Goal: Task Accomplishment & Management: Manage account settings

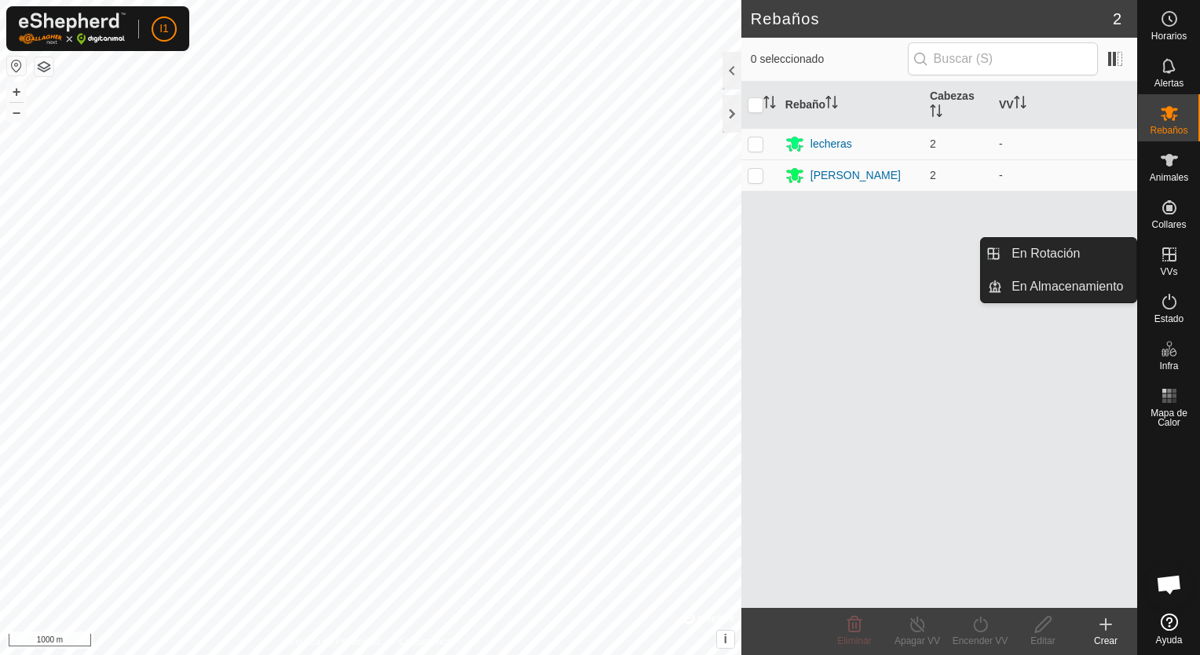
click at [1169, 259] on icon at bounding box center [1170, 254] width 14 height 14
click at [1063, 260] on link "En Rotación" at bounding box center [1069, 253] width 134 height 31
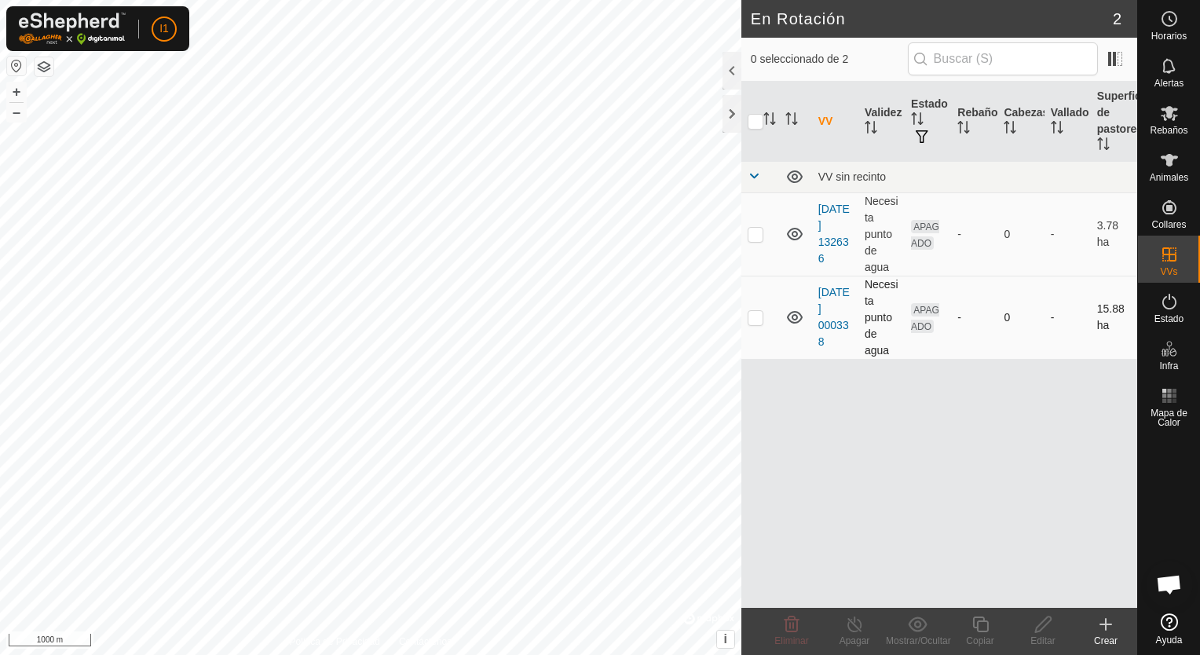
click at [760, 317] on p-checkbox at bounding box center [756, 317] width 16 height 13
click at [800, 630] on icon at bounding box center [791, 624] width 19 height 19
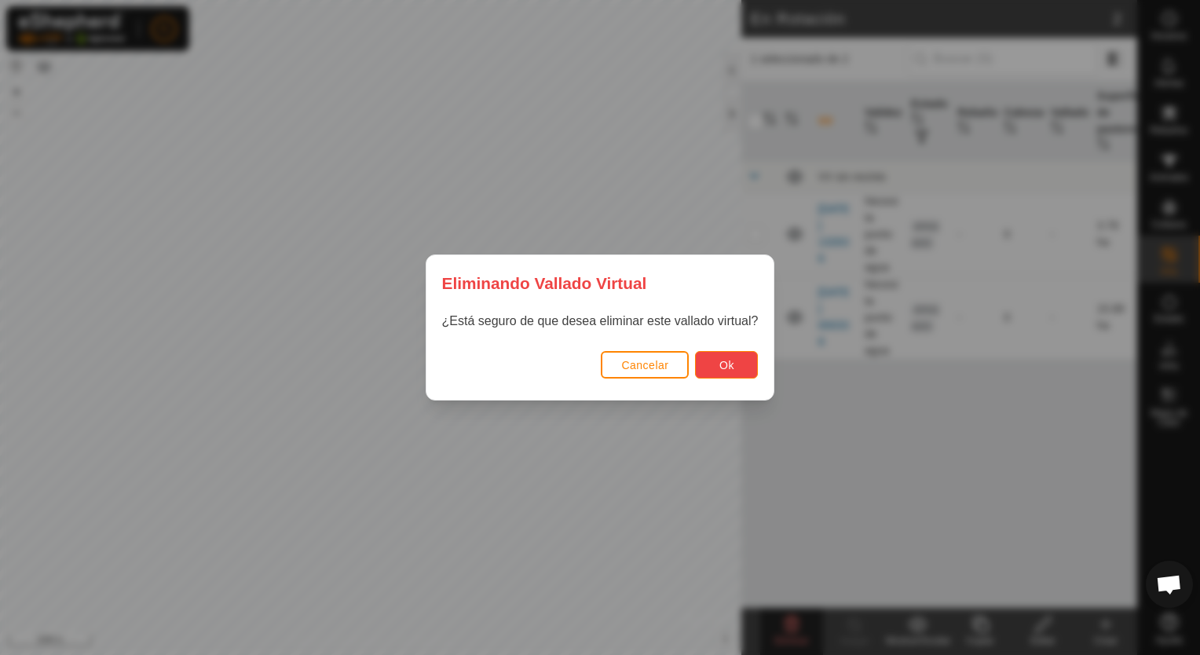
click at [720, 361] on span "Ok" at bounding box center [727, 365] width 15 height 13
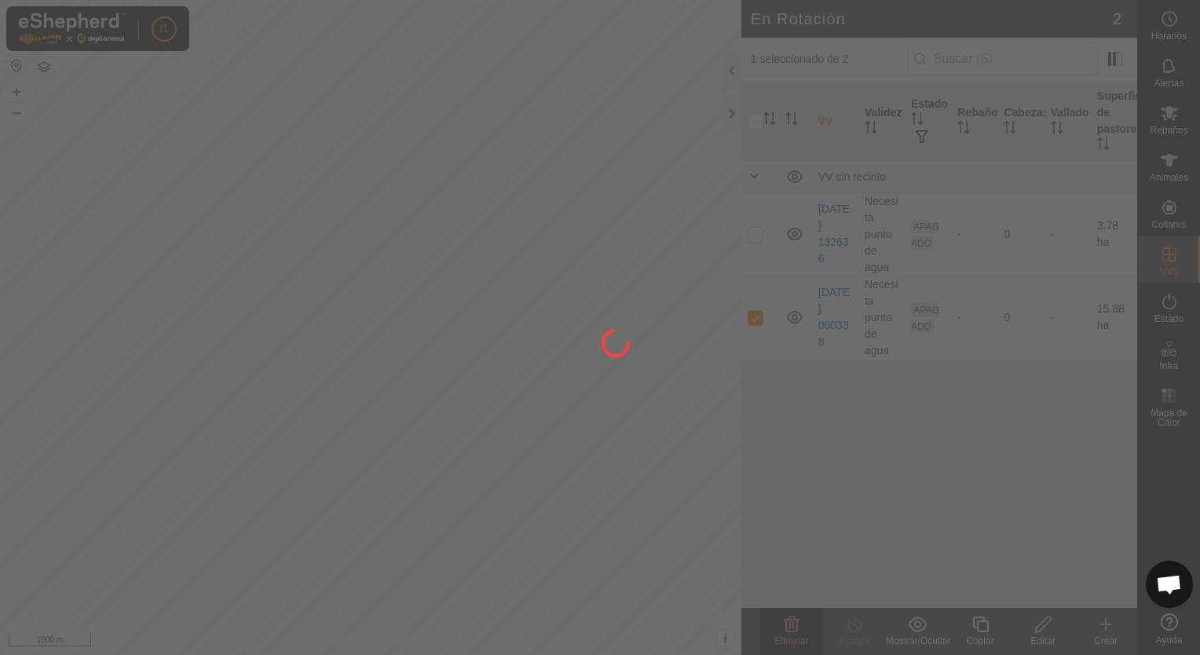
checkbox input "false"
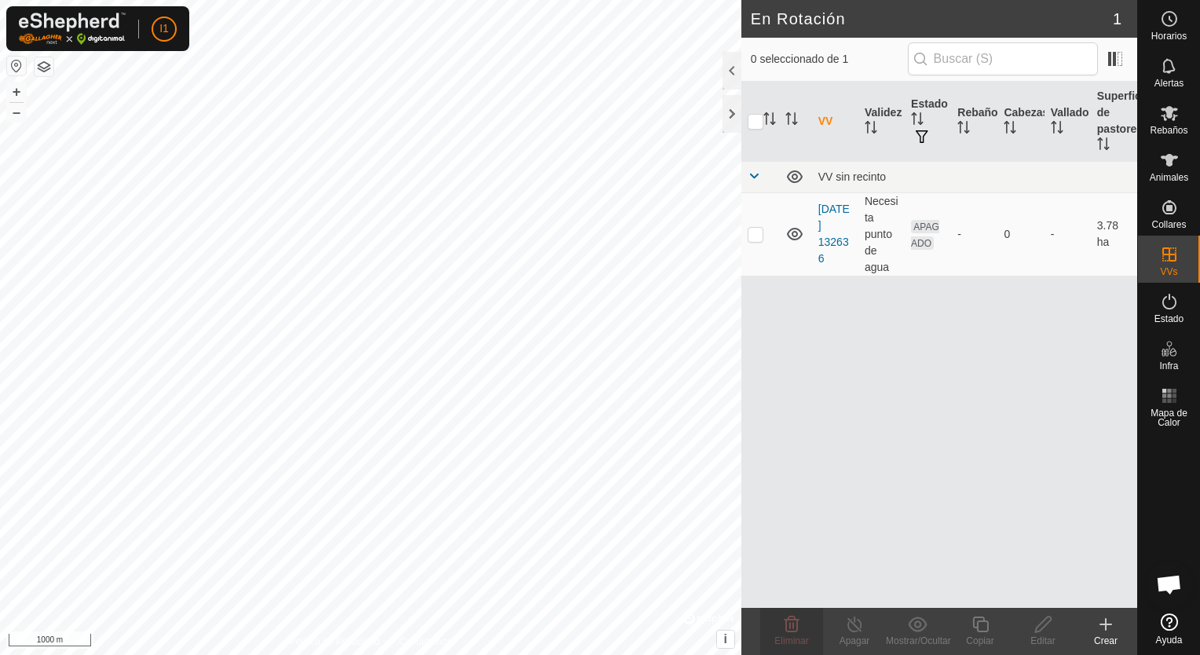
click at [1104, 626] on icon at bounding box center [1106, 624] width 19 height 19
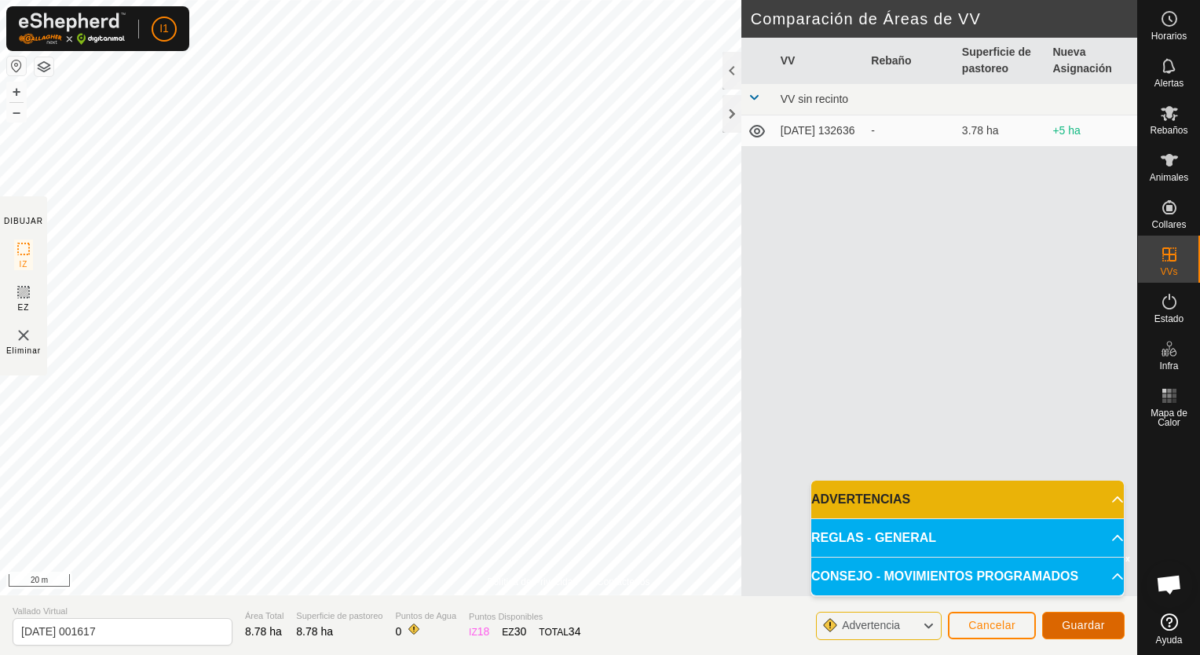
click at [1090, 627] on span "Guardar" at bounding box center [1083, 625] width 43 height 13
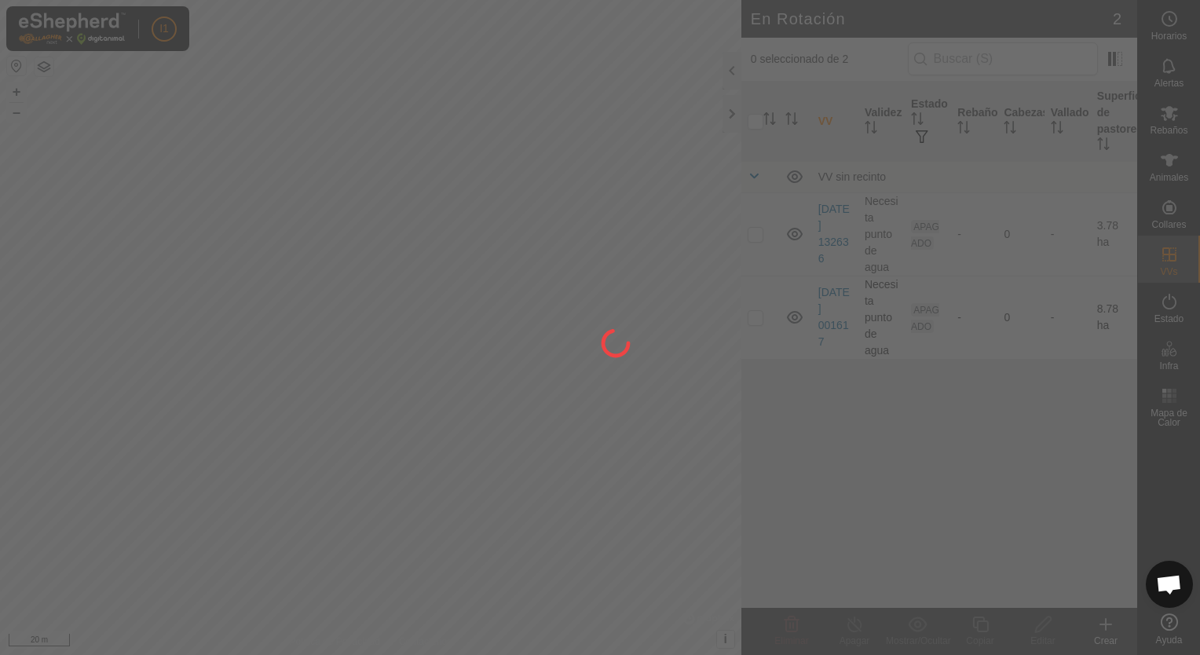
click at [757, 320] on div at bounding box center [600, 327] width 1200 height 655
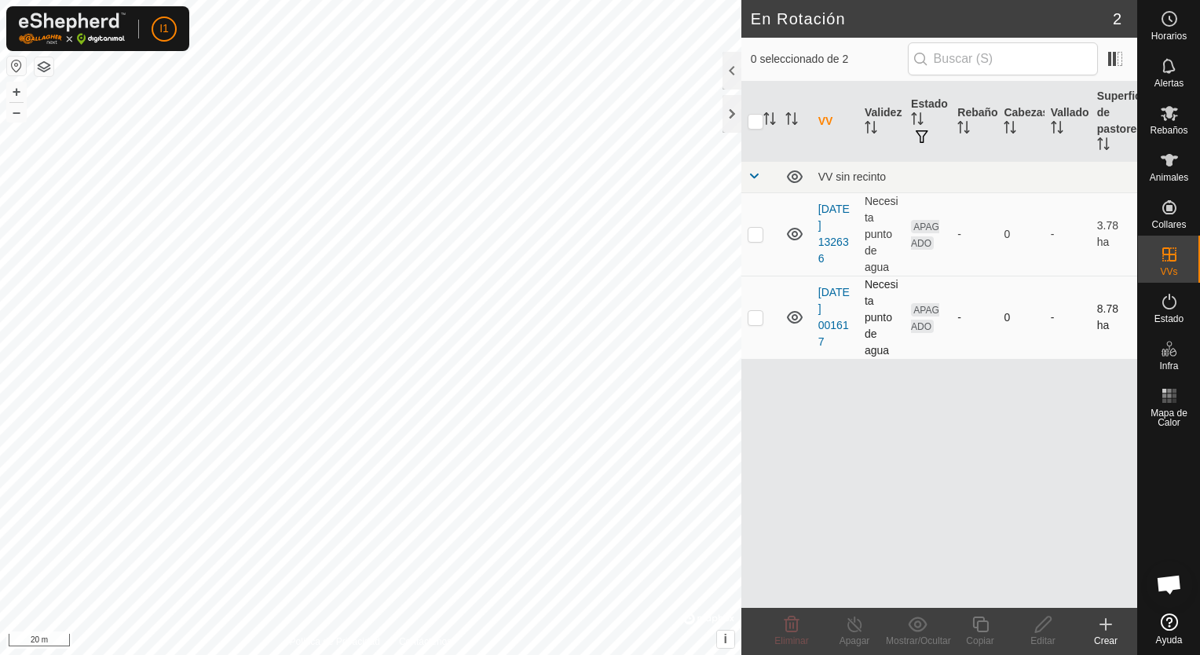
click at [756, 317] on p-checkbox at bounding box center [756, 317] width 16 height 13
checkbox input "true"
click at [1170, 178] on span "Animales" at bounding box center [1169, 177] width 38 height 9
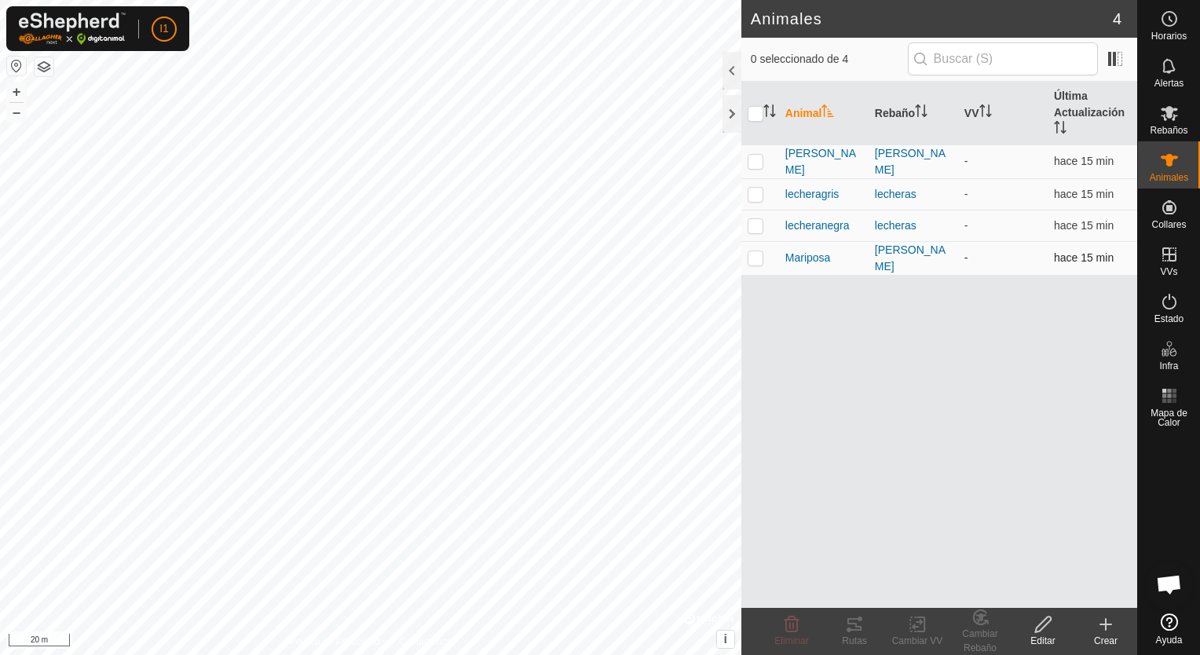
click at [758, 264] on p-checkbox at bounding box center [756, 257] width 16 height 13
checkbox input "true"
click at [754, 167] on p-checkbox at bounding box center [756, 161] width 16 height 13
checkbox input "false"
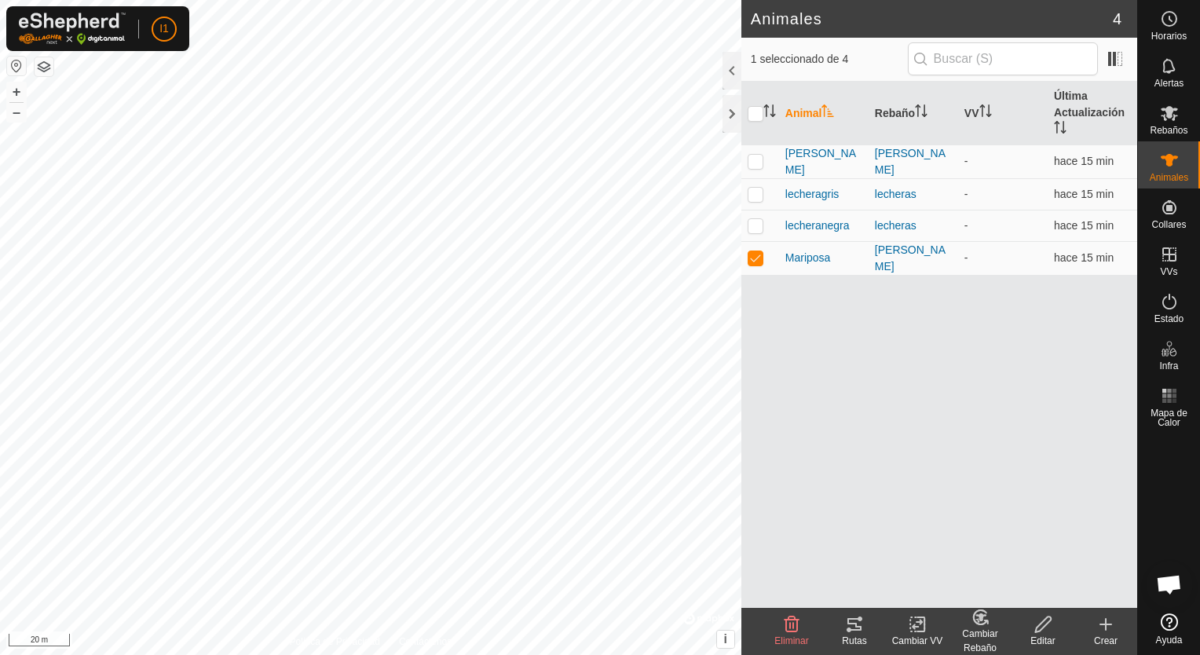
click at [857, 618] on icon at bounding box center [855, 624] width 14 height 13
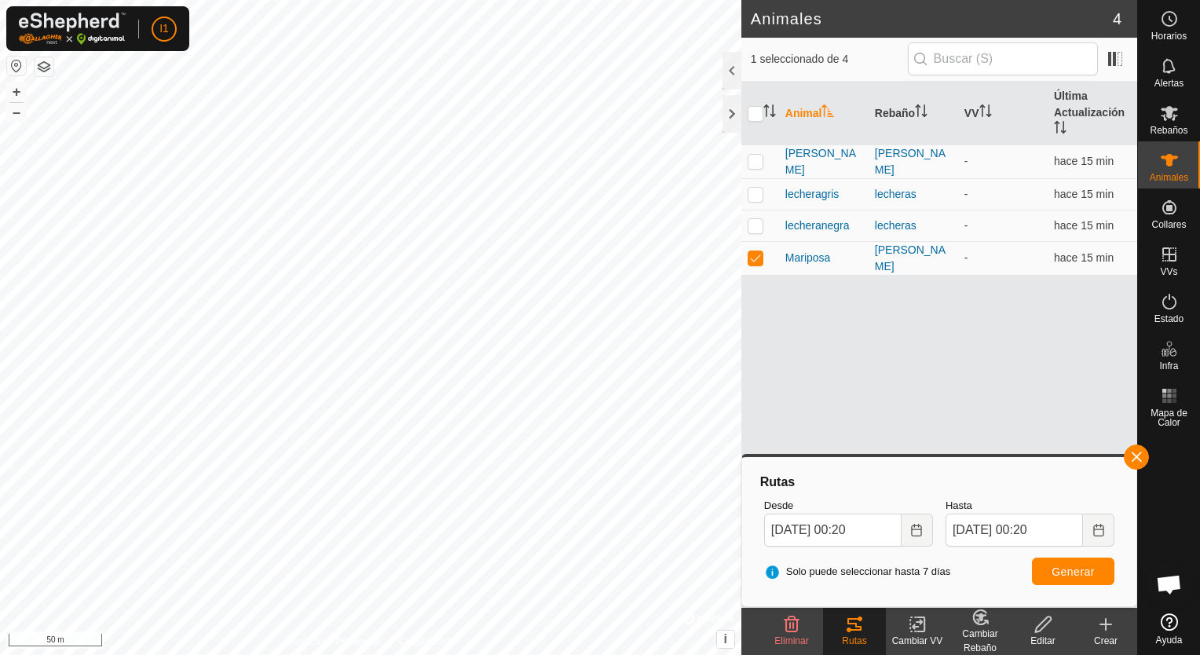
click at [711, 654] on html "I1 Horarios Alertas Rebaños Animales Collares VVs Estado Infra Mapa de Calor Ay…" at bounding box center [600, 327] width 1200 height 655
click at [752, 264] on p-checkbox at bounding box center [756, 257] width 16 height 13
checkbox input "false"
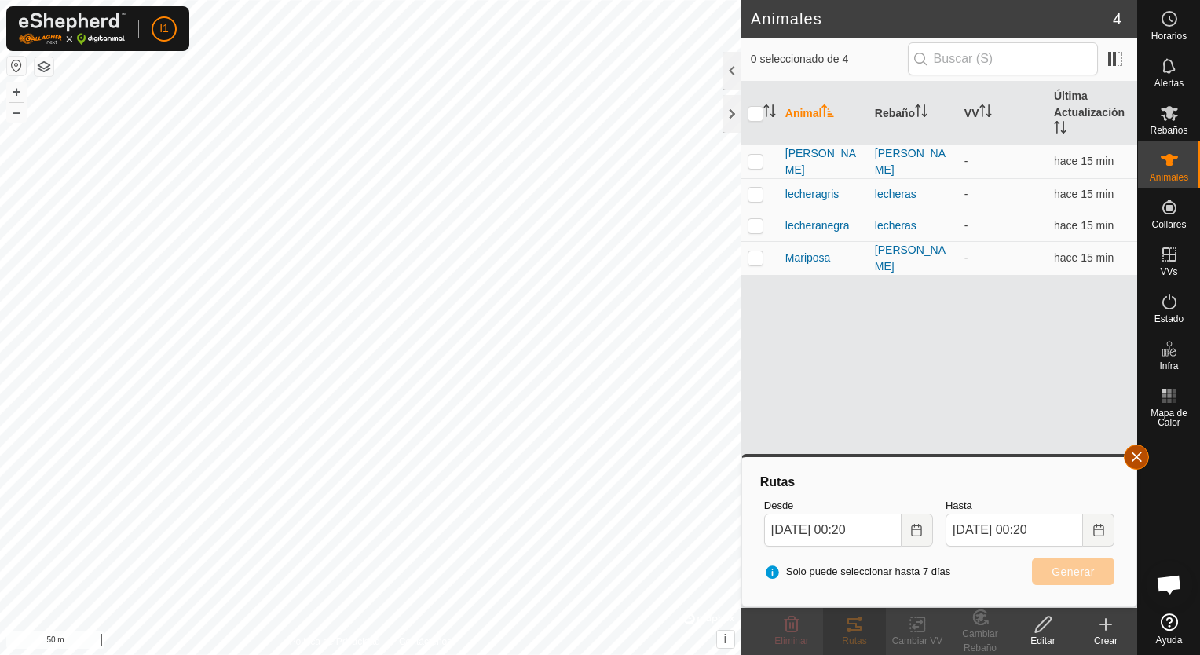
click at [1139, 456] on button "button" at bounding box center [1136, 457] width 25 height 25
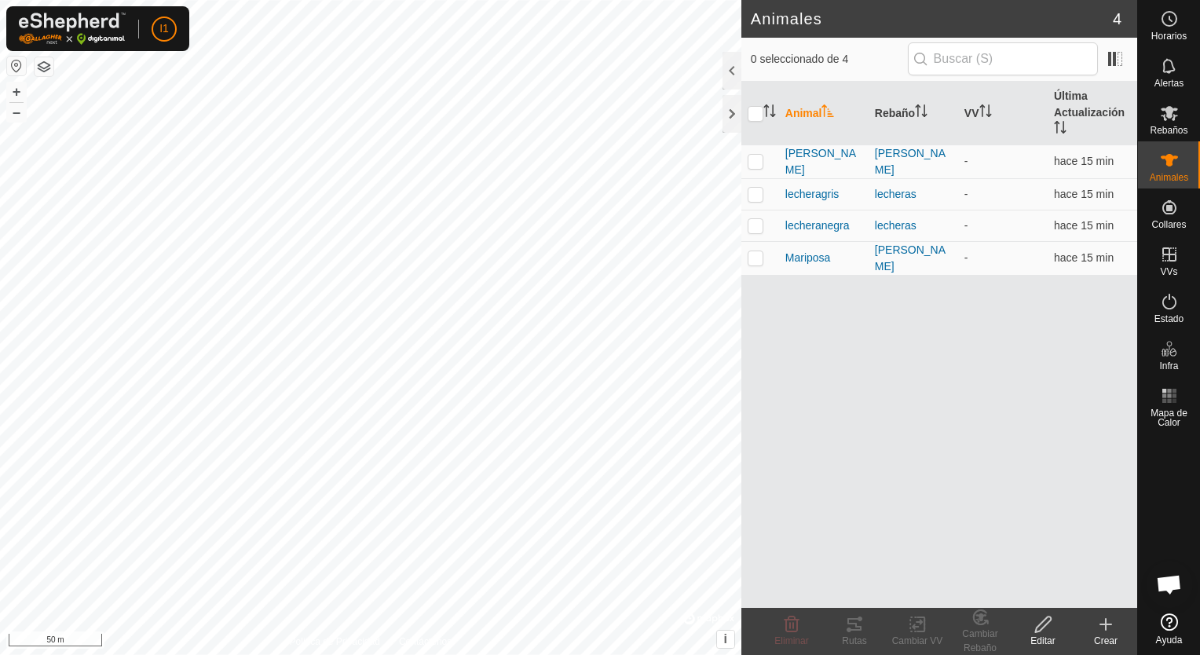
click at [1041, 631] on icon at bounding box center [1044, 624] width 20 height 19
click at [1171, 306] on icon at bounding box center [1169, 301] width 19 height 19
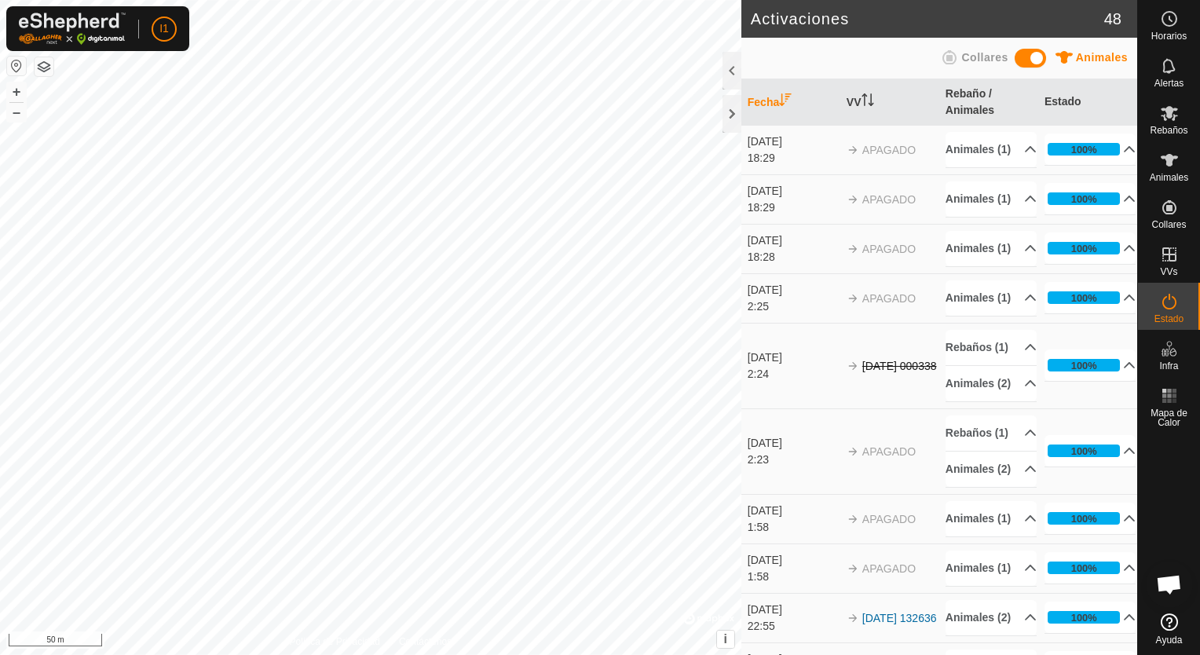
drag, startPoint x: 834, startPoint y: 418, endPoint x: 834, endPoint y: 394, distance: 23.6
click at [834, 394] on td "[DATE] 2:24" at bounding box center [791, 366] width 99 height 86
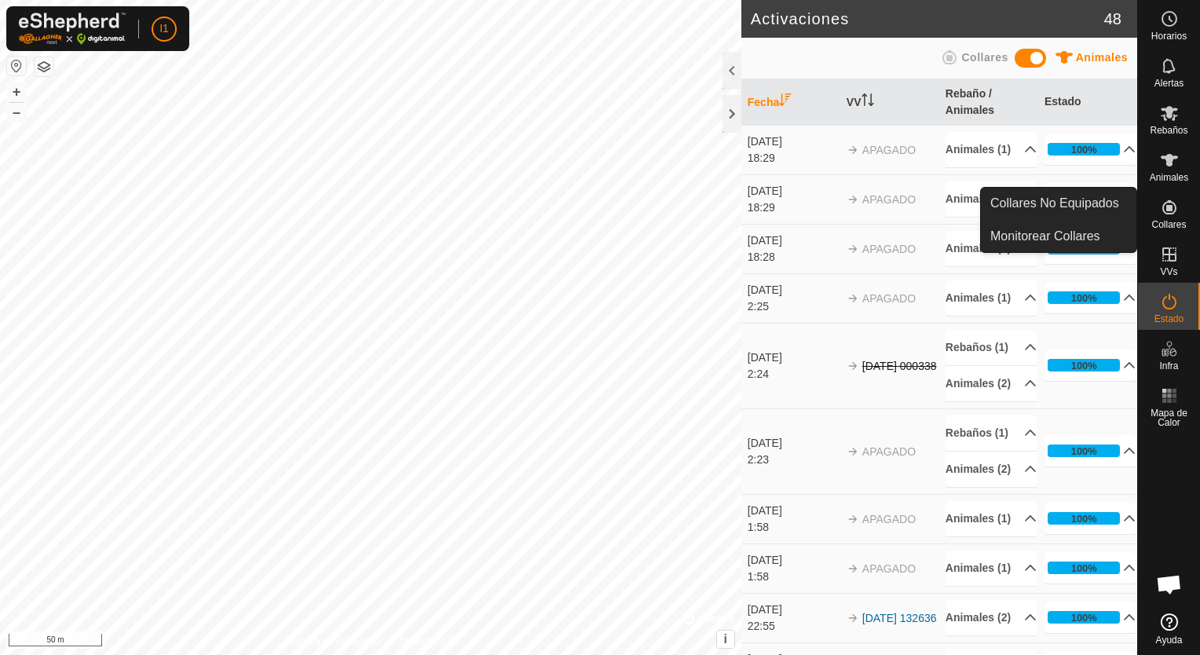
click at [1163, 225] on span "Collares" at bounding box center [1169, 224] width 35 height 9
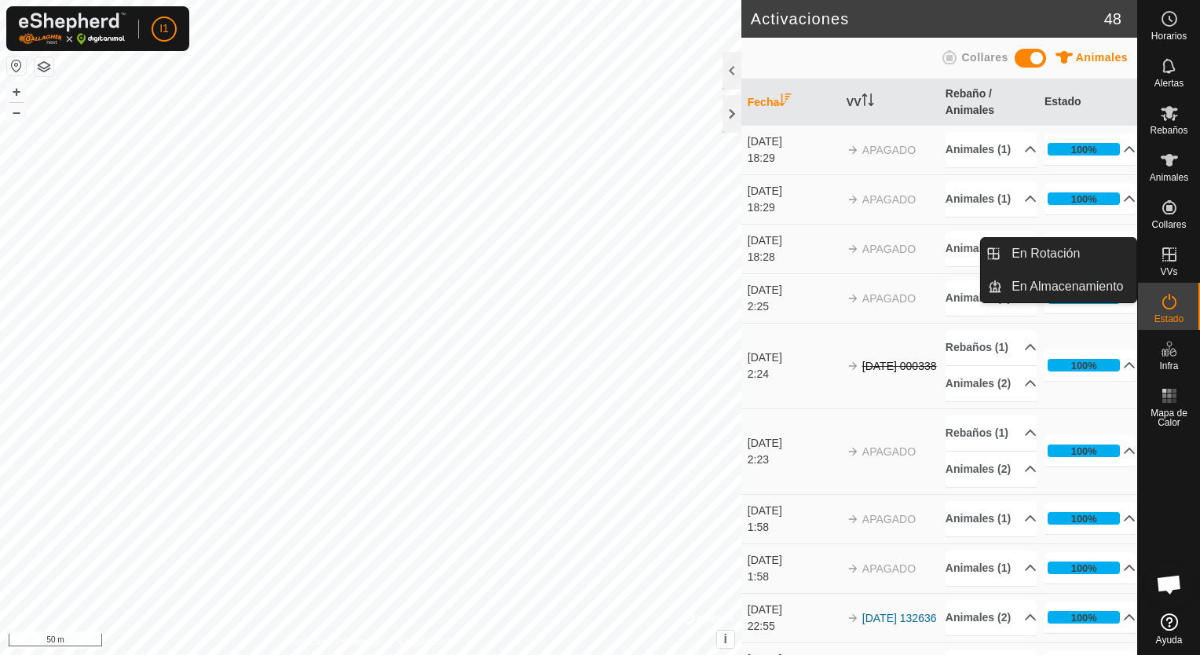
click at [1163, 257] on icon at bounding box center [1169, 254] width 19 height 19
click at [1065, 258] on link "En Rotación" at bounding box center [1069, 253] width 134 height 31
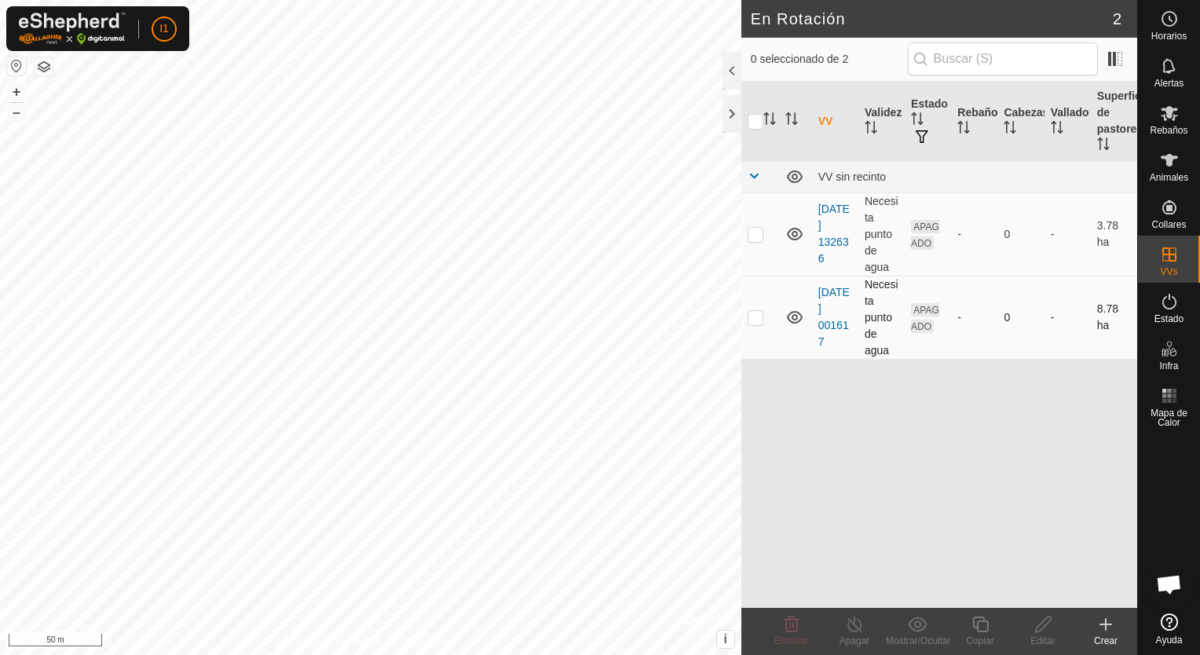
click at [758, 316] on p-checkbox at bounding box center [756, 317] width 16 height 13
checkbox input "true"
click at [1108, 635] on div "Crear" at bounding box center [1106, 641] width 63 height 14
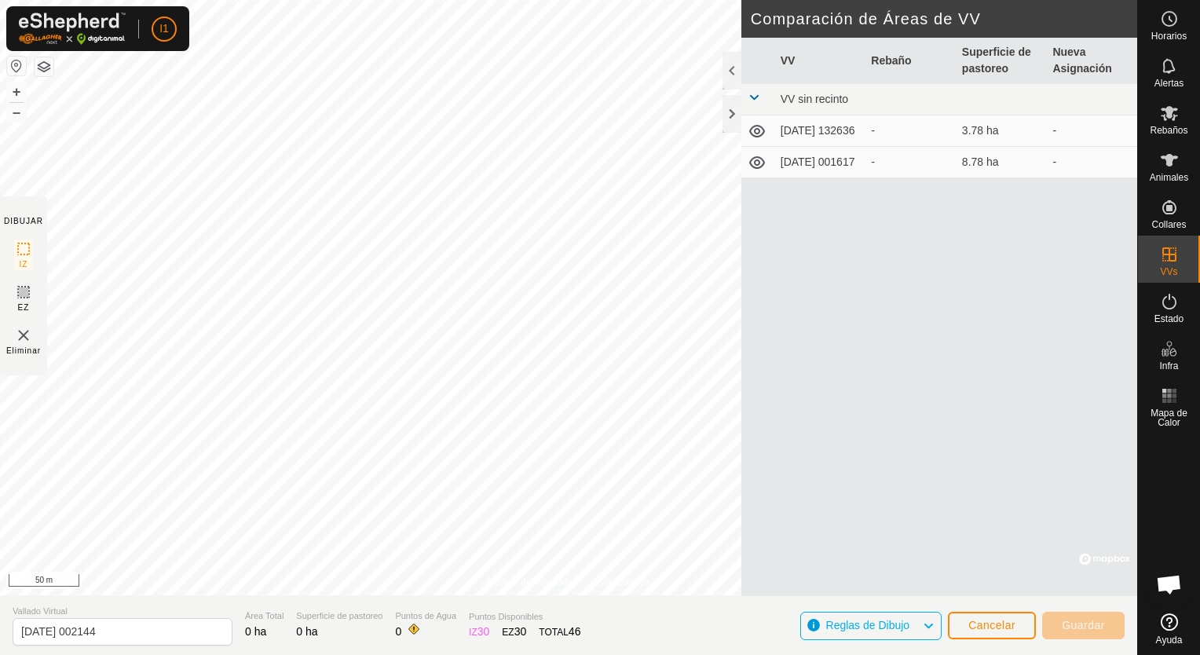
click at [792, 168] on td "[DATE] 001617" at bounding box center [819, 162] width 91 height 31
click at [913, 625] on span "Reglas de Dibujo" at bounding box center [874, 626] width 97 height 20
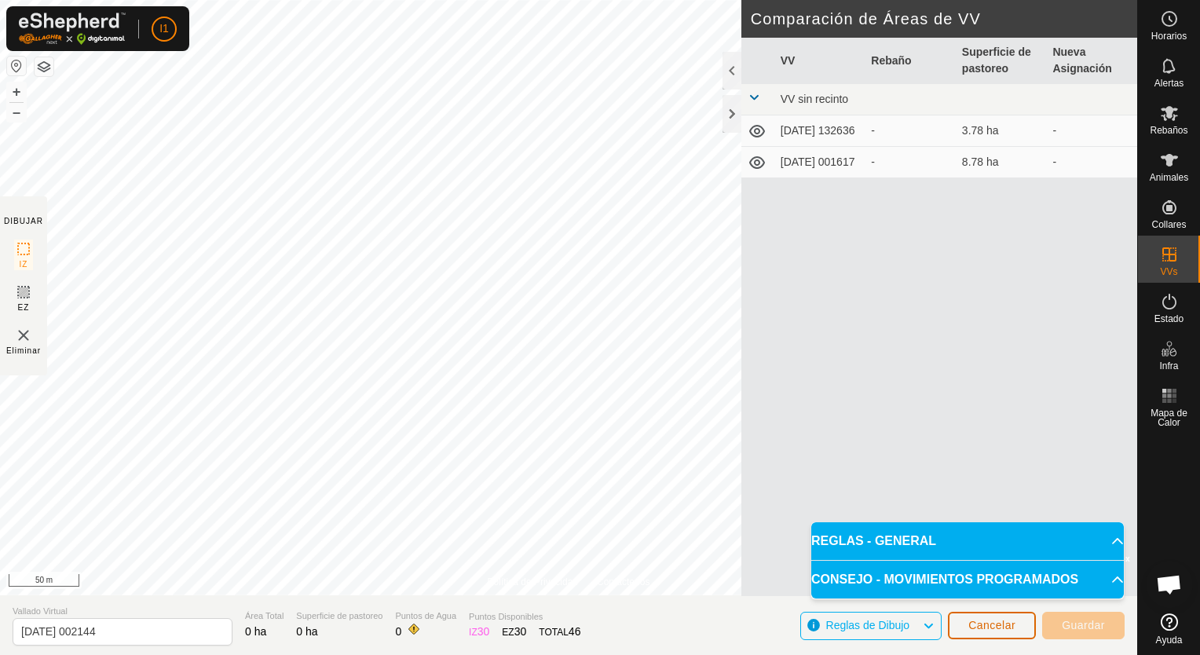
click at [994, 629] on span "Cancelar" at bounding box center [992, 625] width 47 height 13
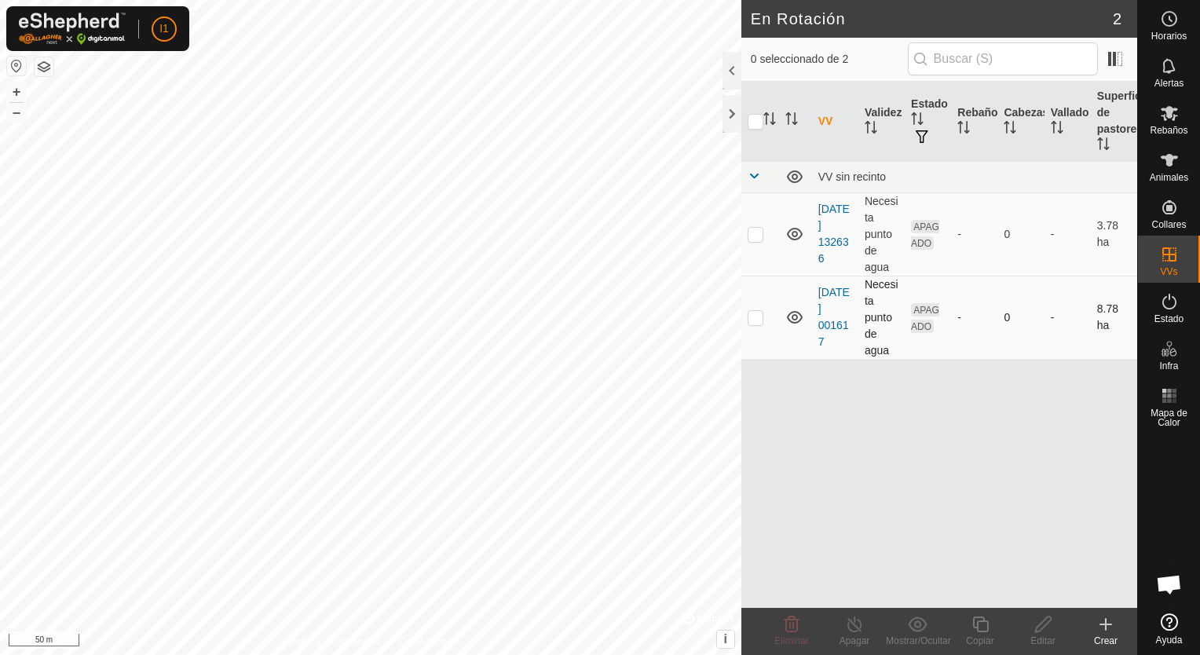
checkbox input "true"
click at [1099, 643] on div "Crear" at bounding box center [1106, 641] width 63 height 14
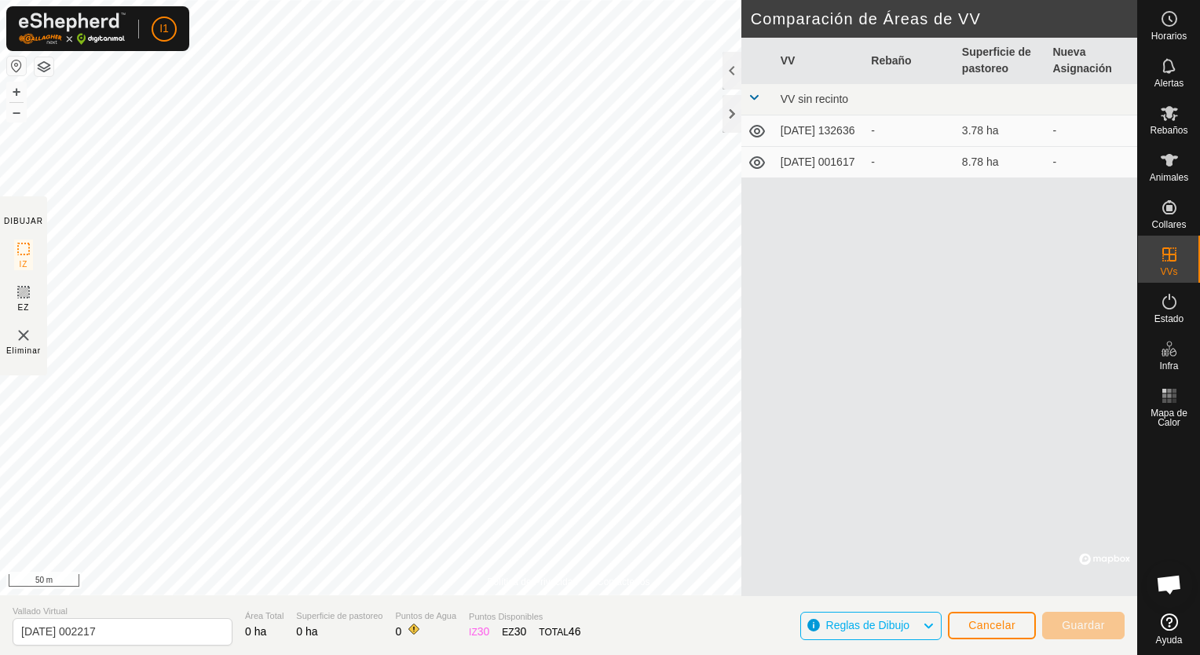
click at [1165, 590] on span "Chat abierto" at bounding box center [1169, 586] width 26 height 22
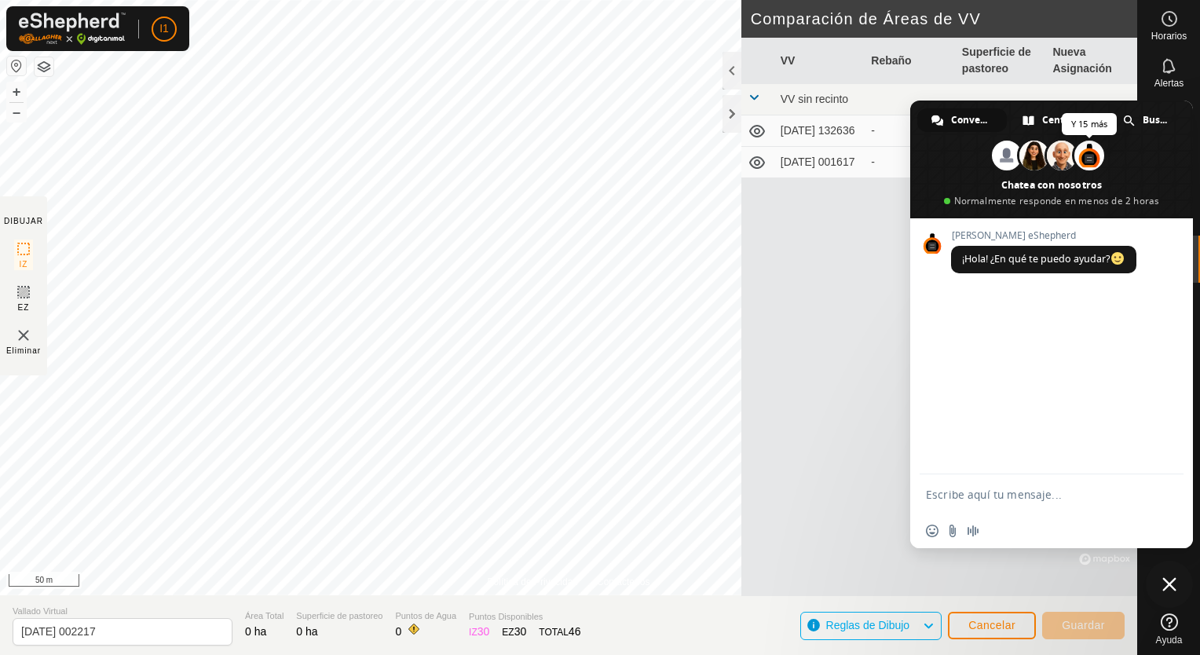
click at [1088, 148] on span at bounding box center [1090, 156] width 30 height 30
click at [988, 632] on span "Cancelar" at bounding box center [992, 625] width 47 height 13
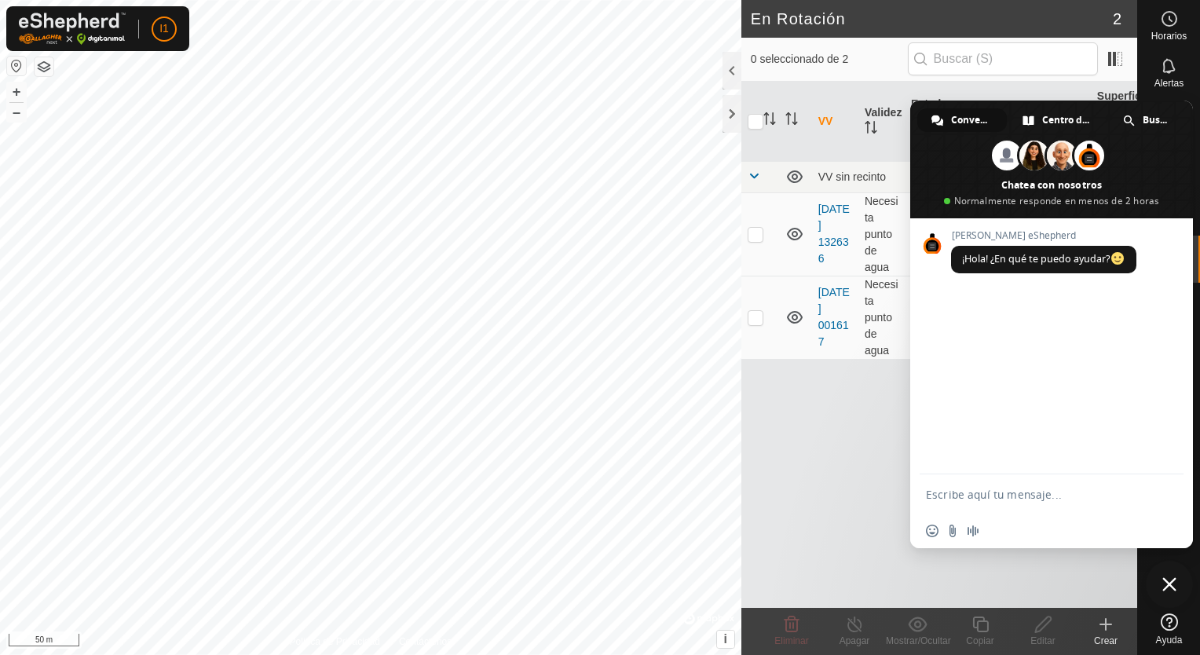
click at [1168, 583] on span "Cerrar el chat" at bounding box center [1170, 584] width 14 height 14
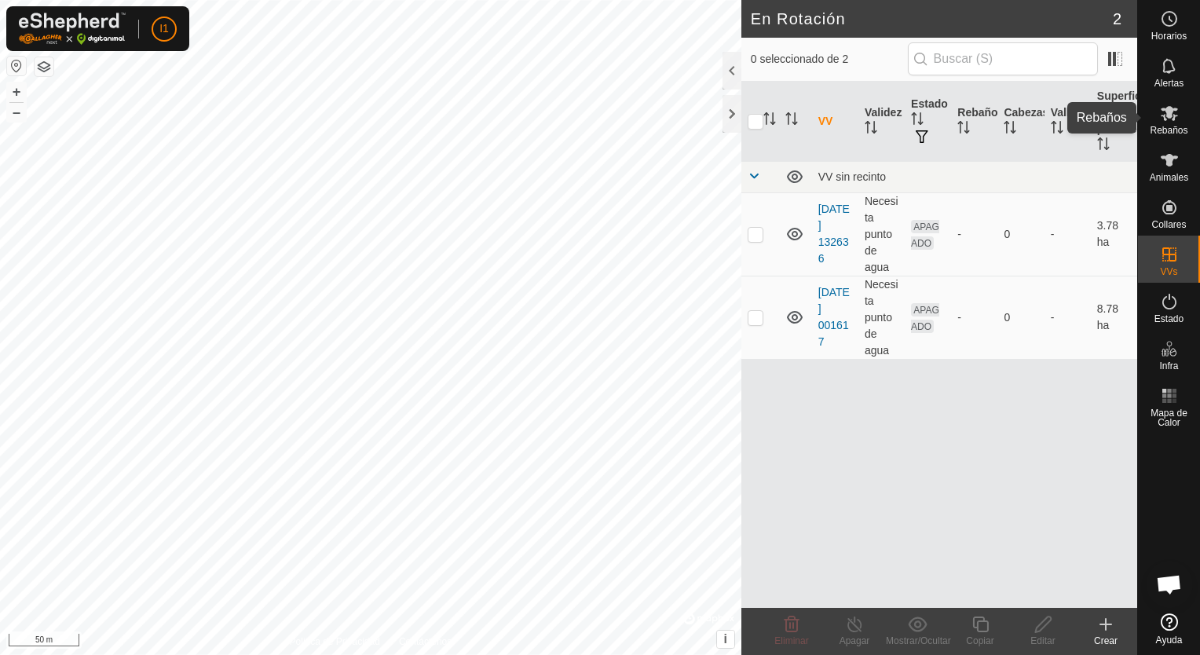
click at [1173, 126] on span "Rebaños" at bounding box center [1169, 130] width 38 height 9
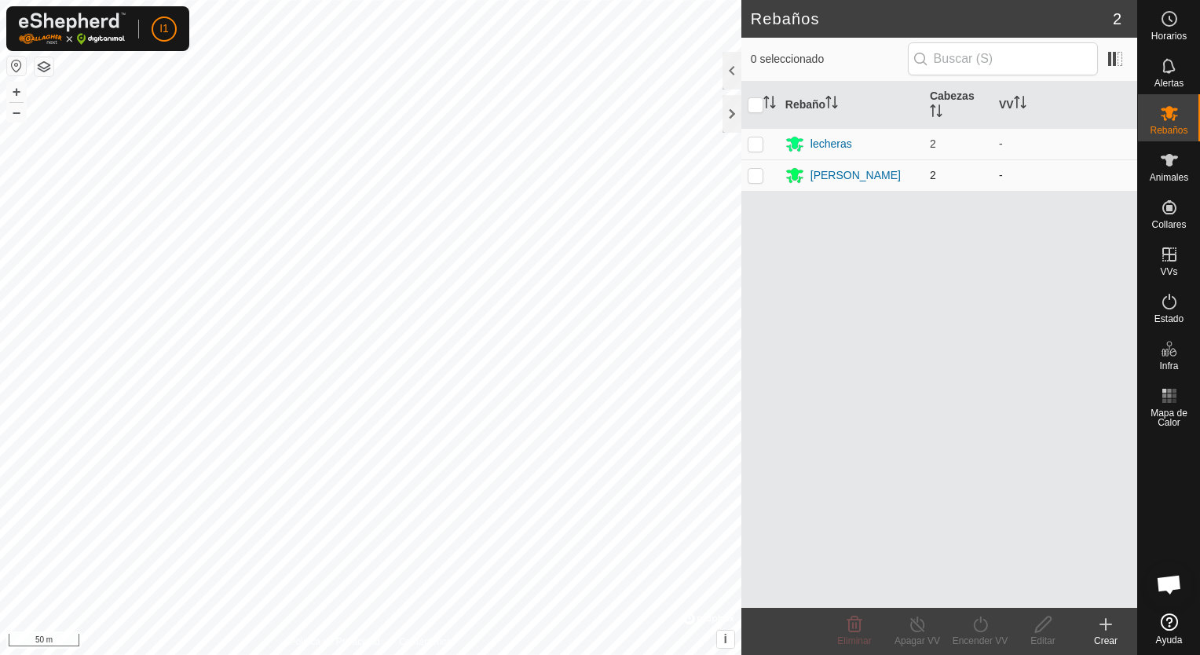
click at [754, 176] on p-checkbox at bounding box center [756, 175] width 16 height 13
checkbox input "true"
click at [983, 638] on div "Encender VV" at bounding box center [980, 641] width 63 height 14
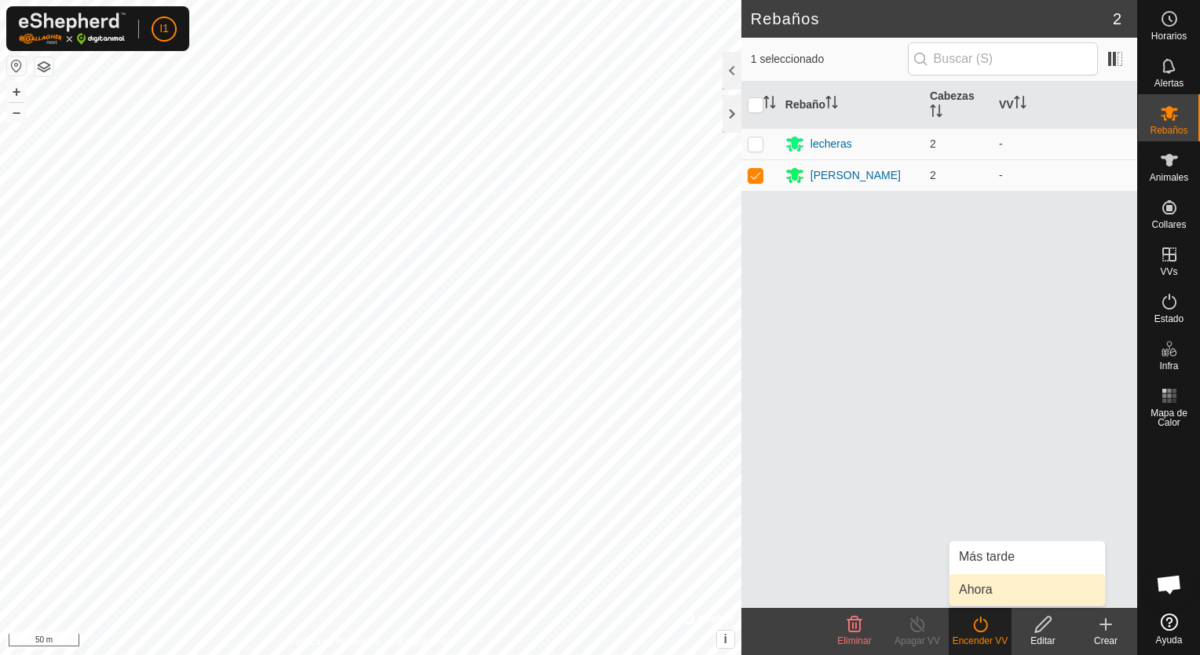
click at [987, 595] on link "Ahora" at bounding box center [1028, 589] width 156 height 31
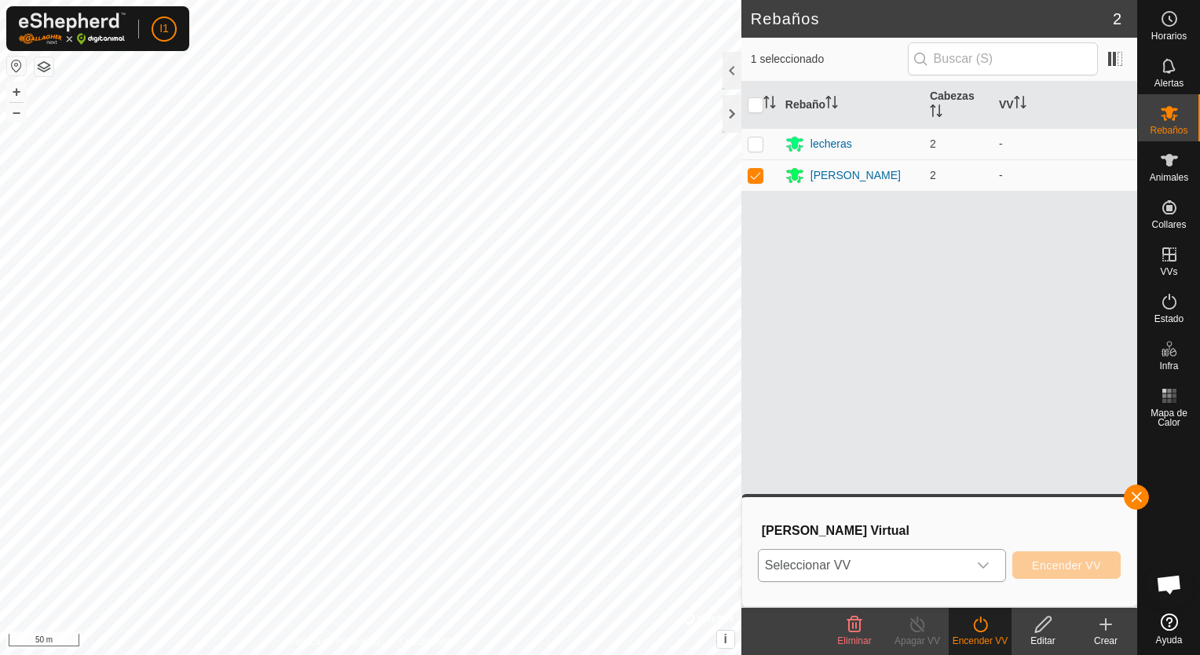
click at [977, 564] on div "dropdown trigger" at bounding box center [983, 565] width 31 height 31
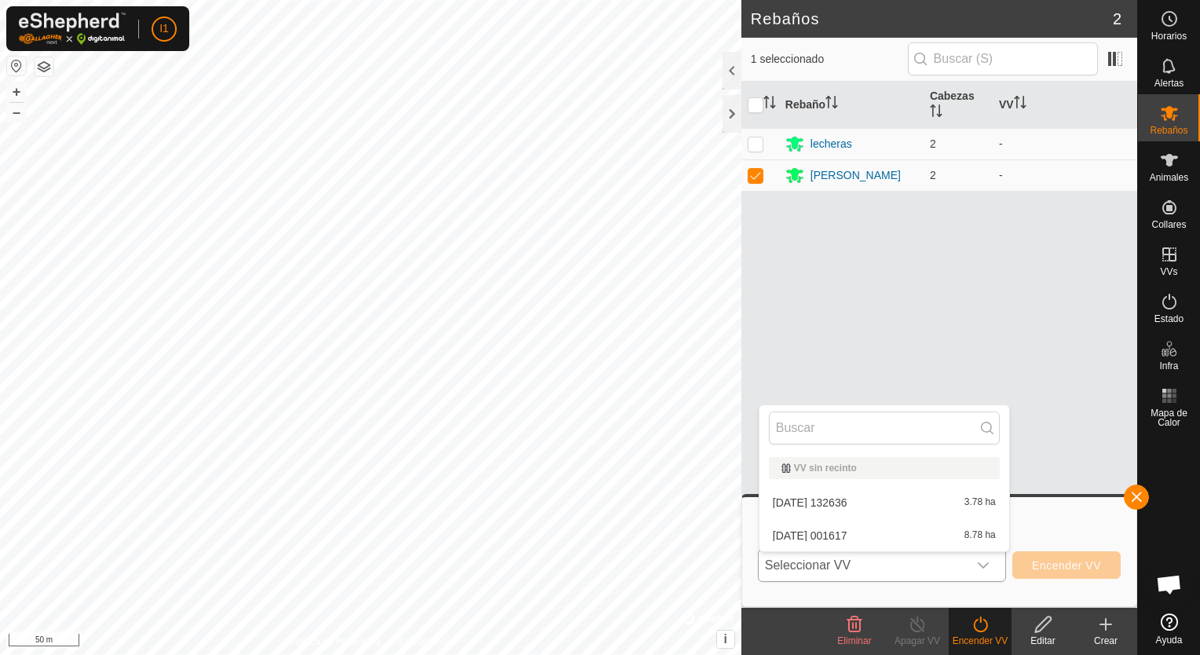
click at [924, 531] on li "[DATE] 001617 8.78 ha" at bounding box center [885, 535] width 250 height 31
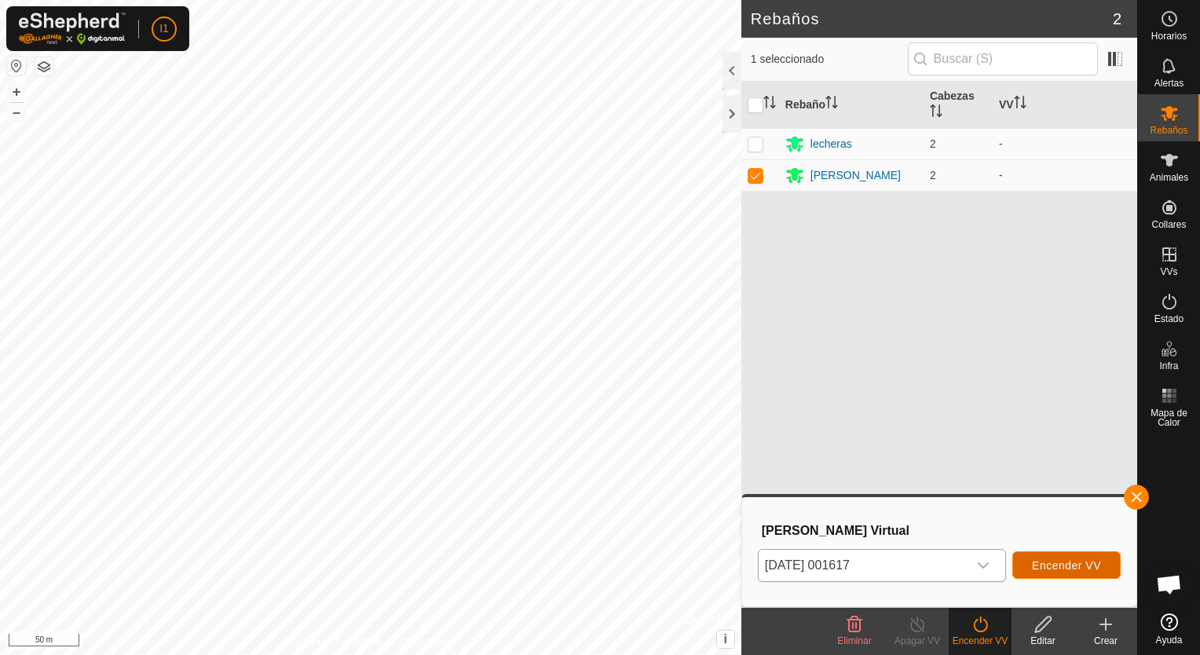
click at [1065, 569] on span "Encender VV" at bounding box center [1066, 565] width 69 height 13
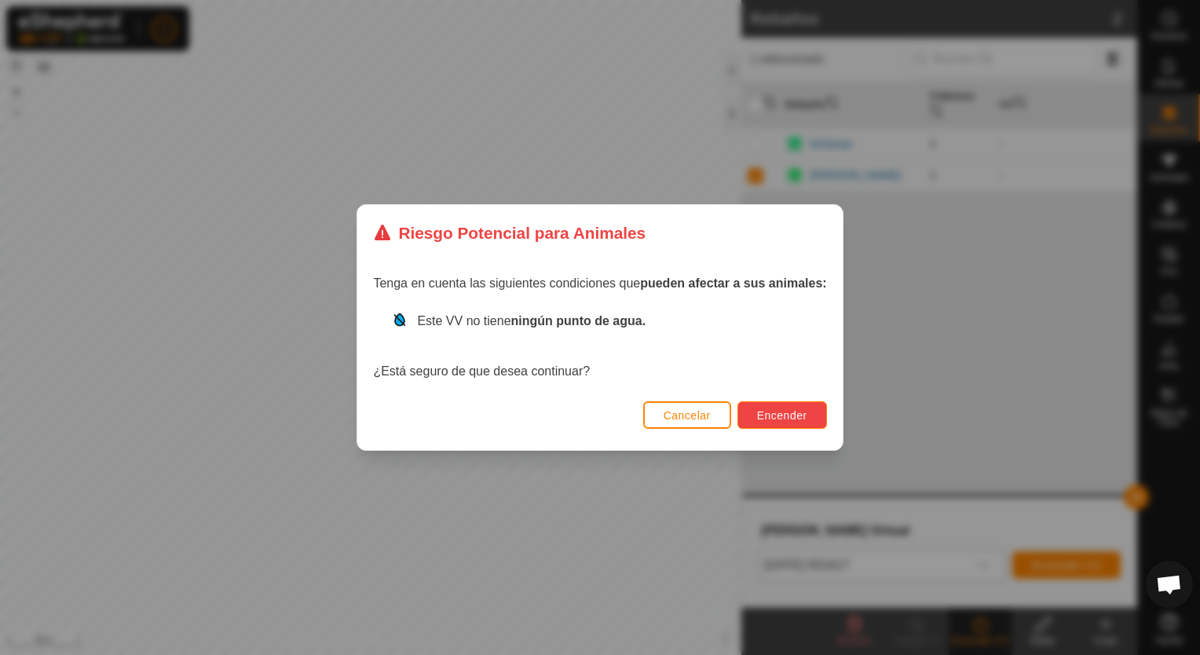
click at [764, 410] on span "Encender" at bounding box center [782, 415] width 50 height 13
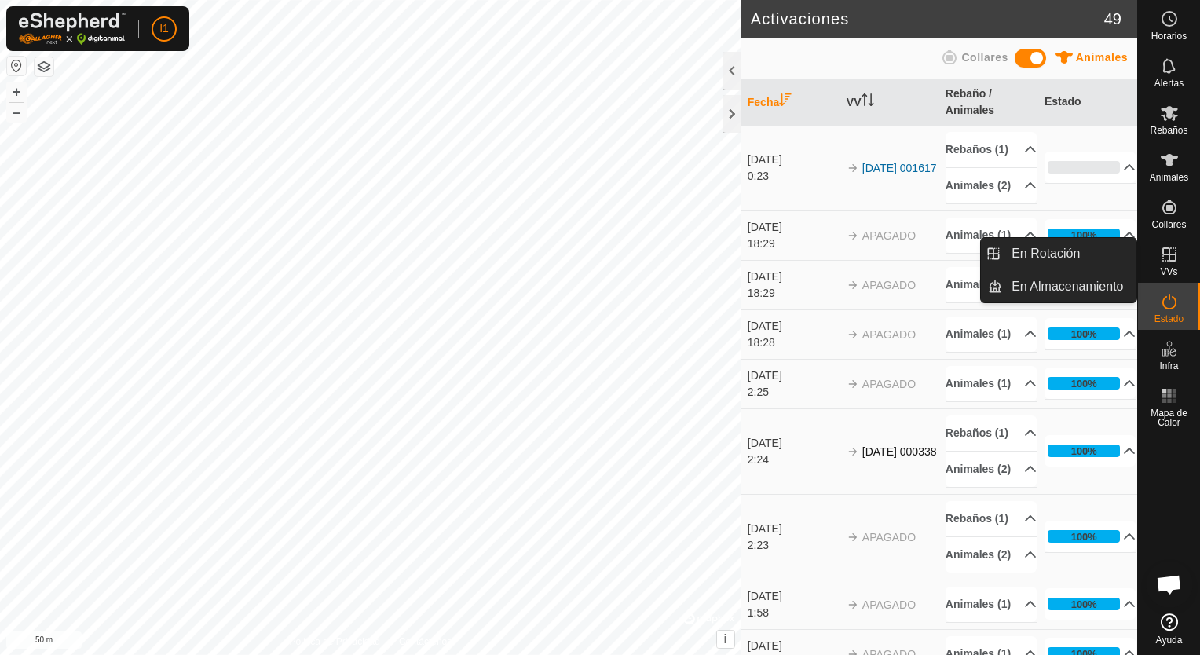
click at [1166, 261] on icon at bounding box center [1170, 254] width 14 height 14
click at [1067, 260] on link "En Rotación" at bounding box center [1069, 253] width 134 height 31
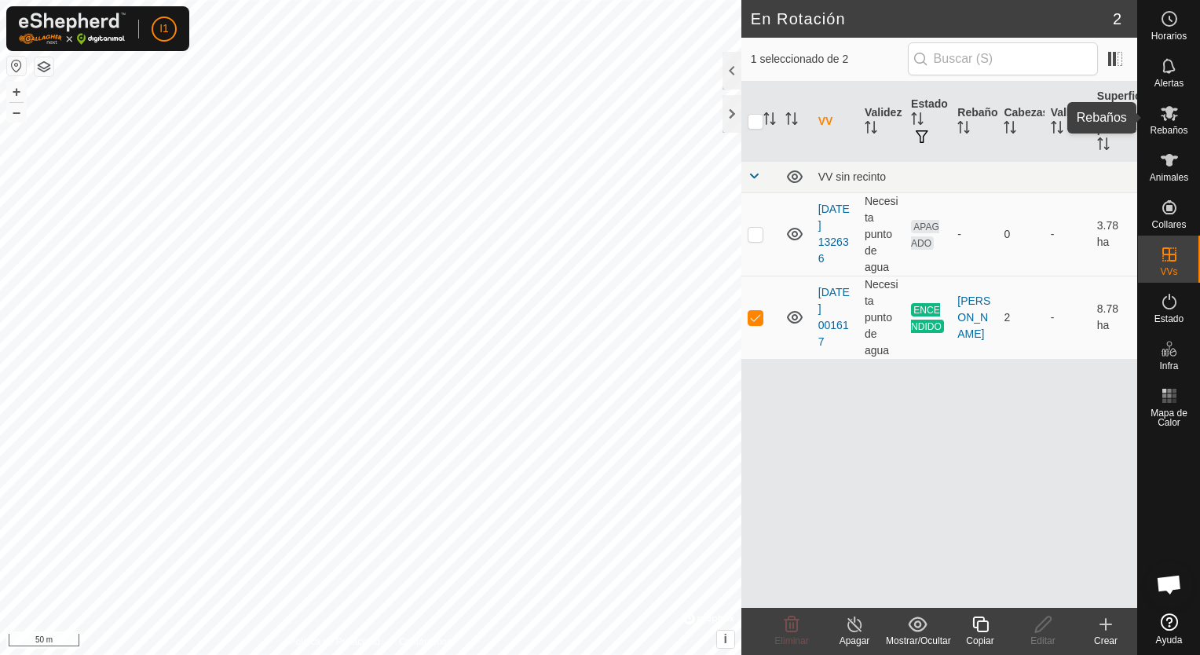
click at [1166, 133] on span "Rebaños" at bounding box center [1169, 130] width 38 height 9
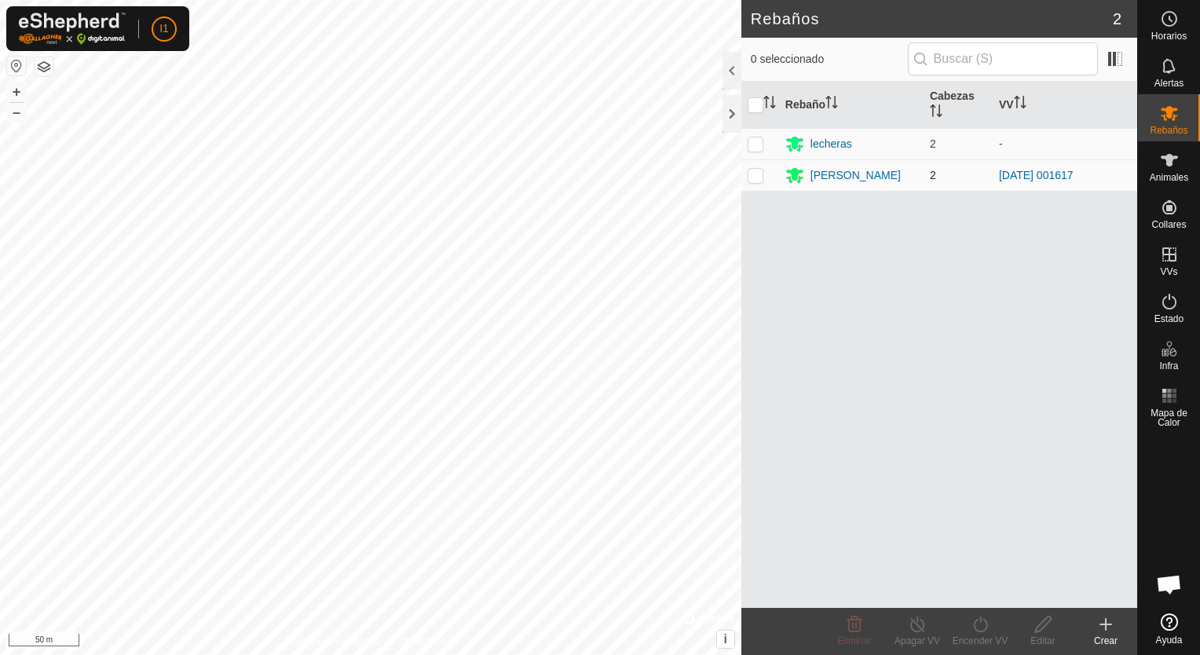
click at [754, 178] on p-checkbox at bounding box center [756, 175] width 16 height 13
checkbox input "true"
click at [955, 322] on div "Rebaño Cabezas VV lecheras 2 - [PERSON_NAME]-Chavales 2 [DATE] 001617" at bounding box center [940, 345] width 396 height 526
click at [1175, 165] on icon at bounding box center [1169, 160] width 19 height 19
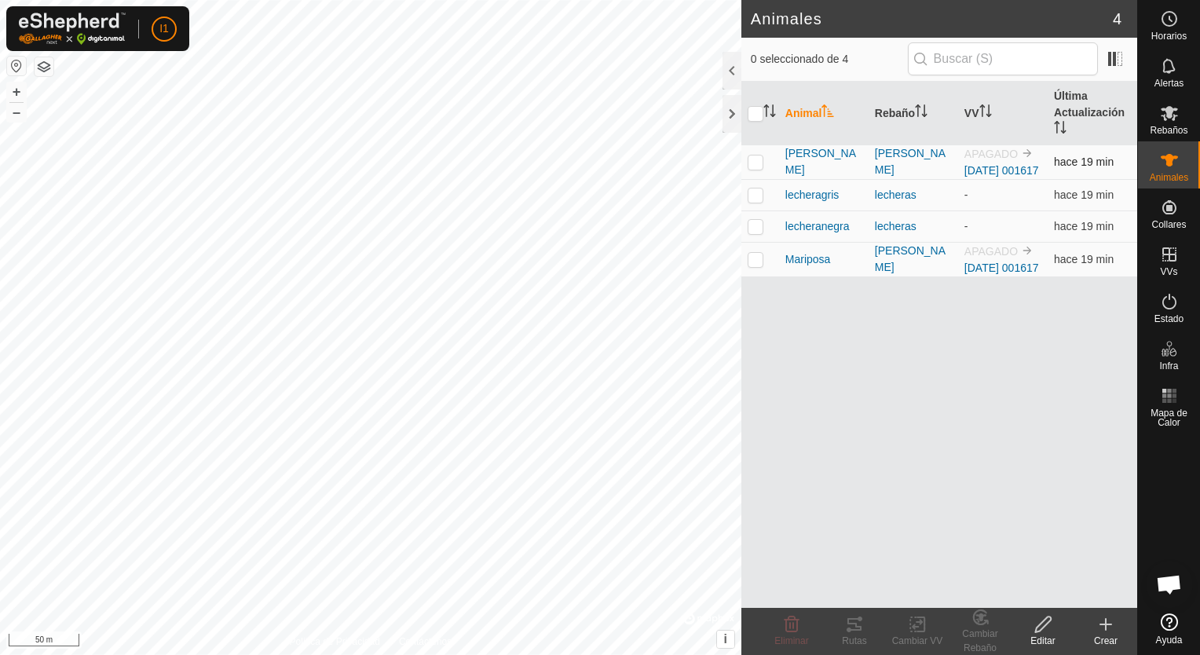
click at [748, 168] on p-tablecheckbox at bounding box center [756, 162] width 16 height 13
checkbox input "true"
click at [757, 265] on p-checkbox at bounding box center [756, 259] width 16 height 13
checkbox input "true"
click at [919, 625] on icon at bounding box center [918, 624] width 20 height 19
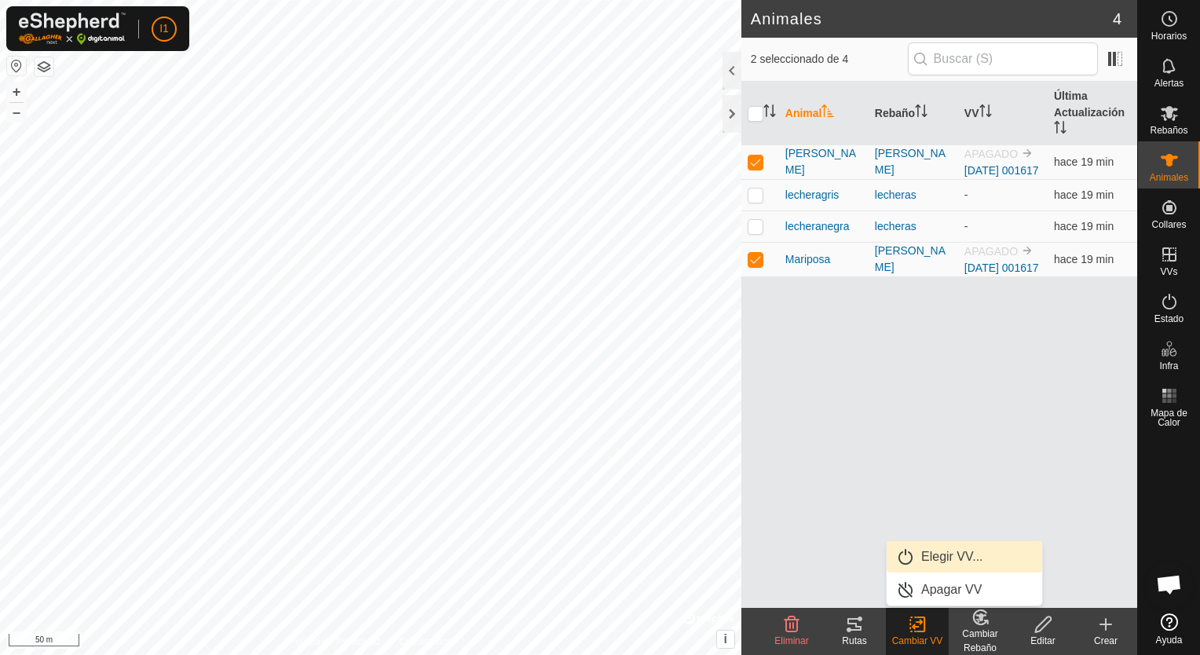
click at [934, 558] on link "Elegir VV..." at bounding box center [965, 556] width 156 height 31
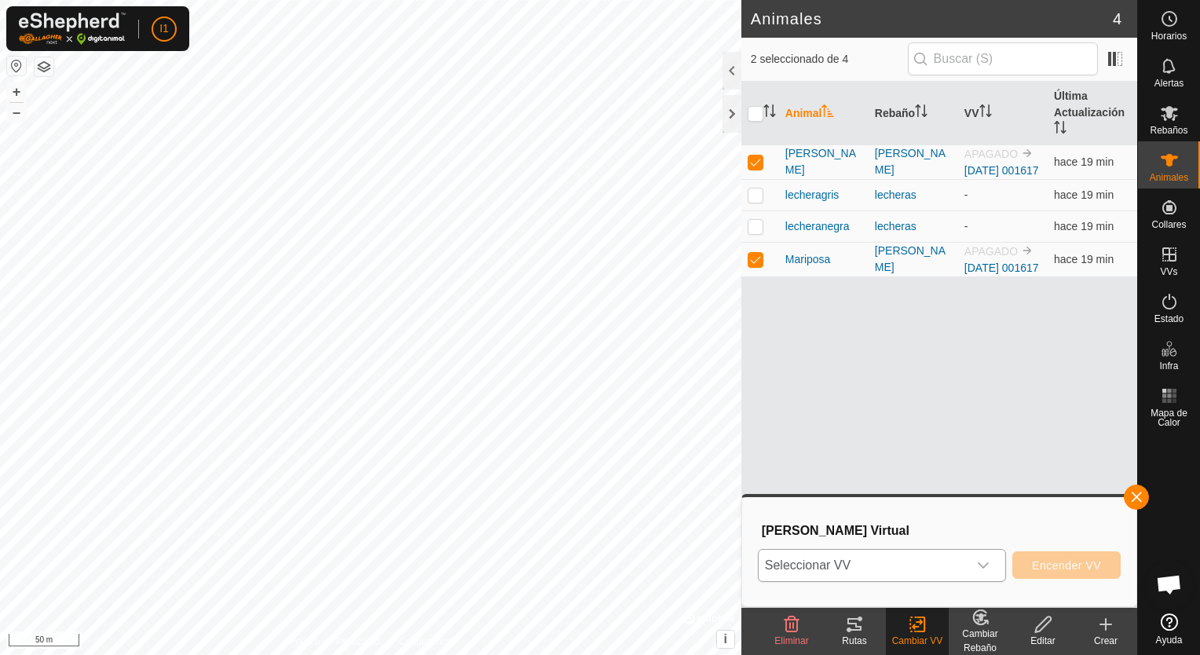
click at [993, 560] on div "dropdown trigger" at bounding box center [983, 565] width 31 height 31
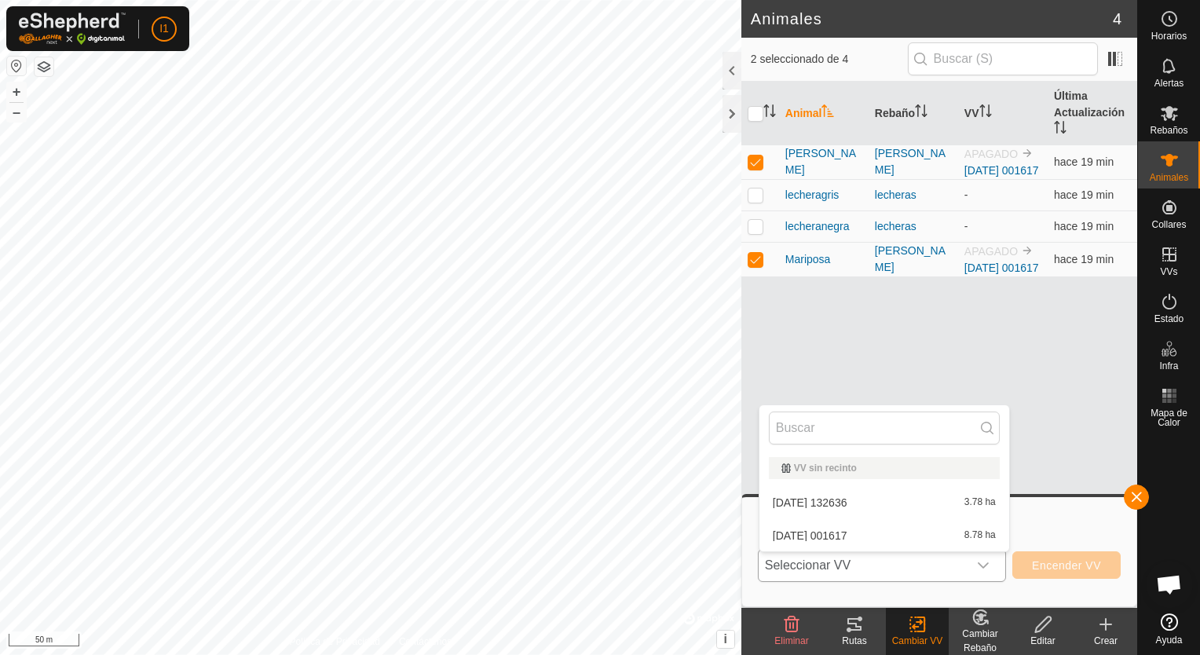
click at [927, 531] on li "[DATE] 001617 8.78 ha" at bounding box center [885, 535] width 250 height 31
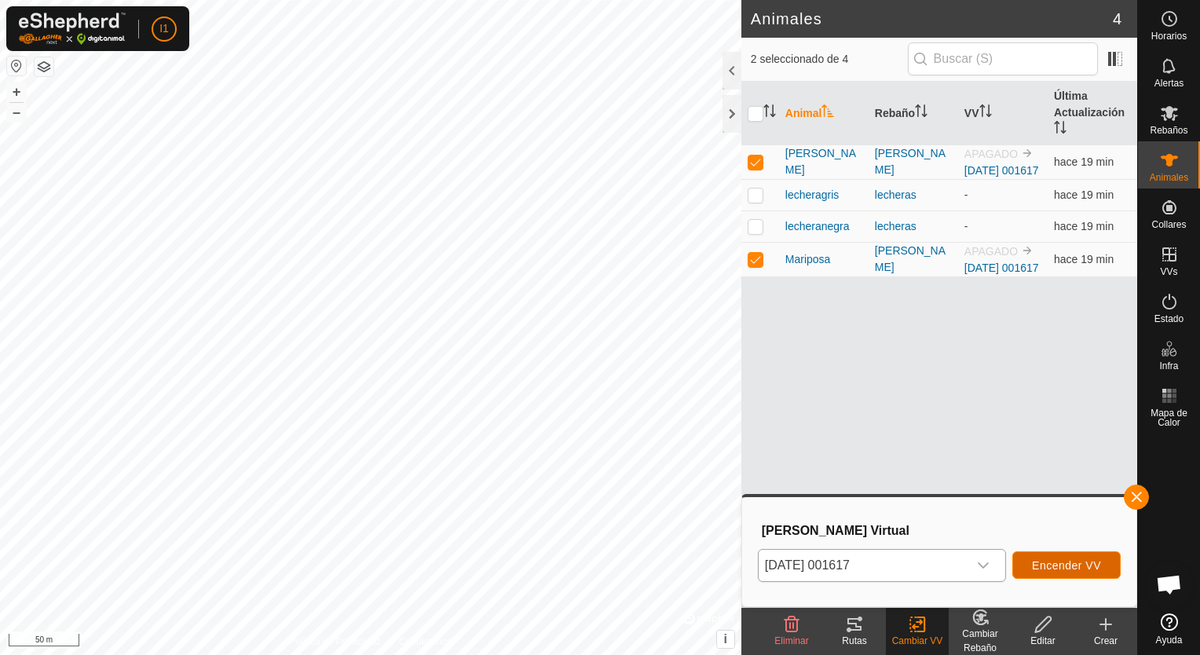
click at [1044, 570] on span "Encender VV" at bounding box center [1066, 565] width 69 height 13
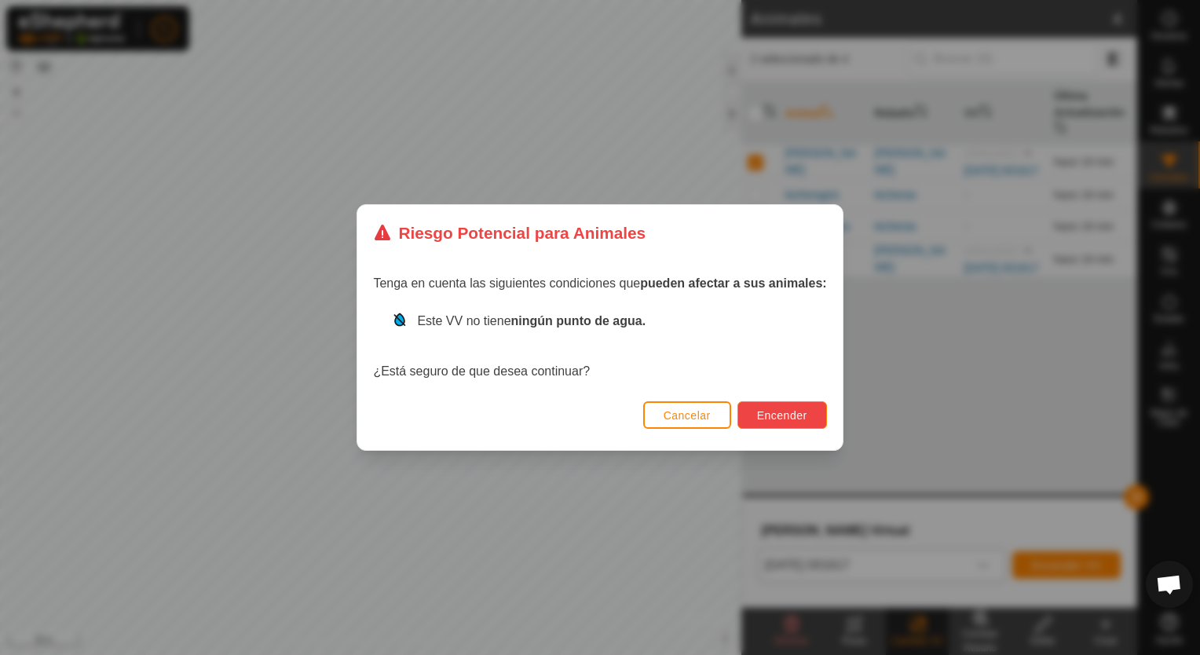
click at [794, 412] on span "Encender" at bounding box center [782, 415] width 50 height 13
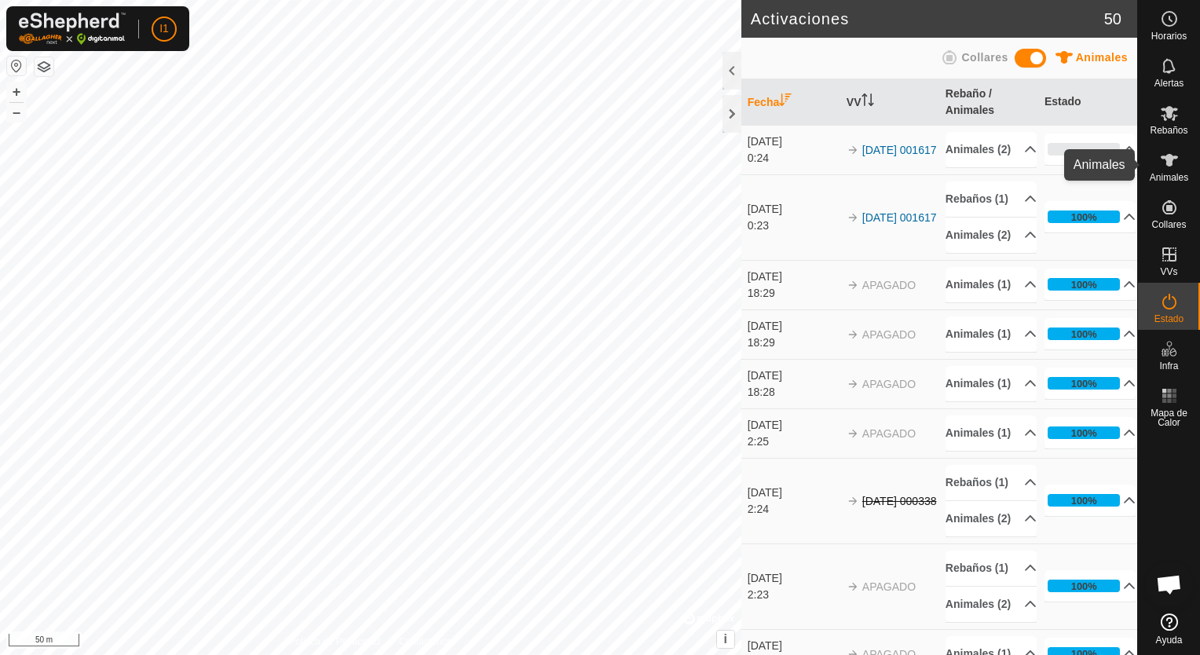
click at [1173, 166] on icon at bounding box center [1169, 160] width 19 height 19
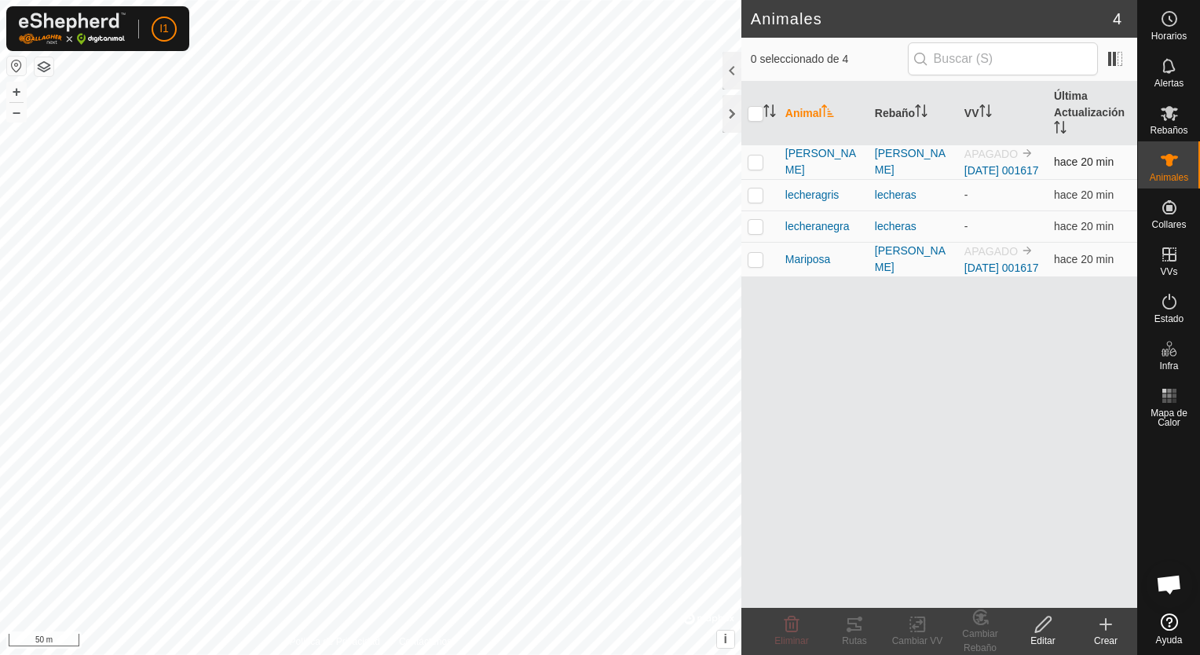
click at [759, 165] on p-checkbox at bounding box center [756, 162] width 16 height 13
checkbox input "true"
click at [751, 265] on p-checkbox at bounding box center [756, 259] width 16 height 13
checkbox input "true"
click at [750, 168] on p-checkbox at bounding box center [756, 162] width 16 height 13
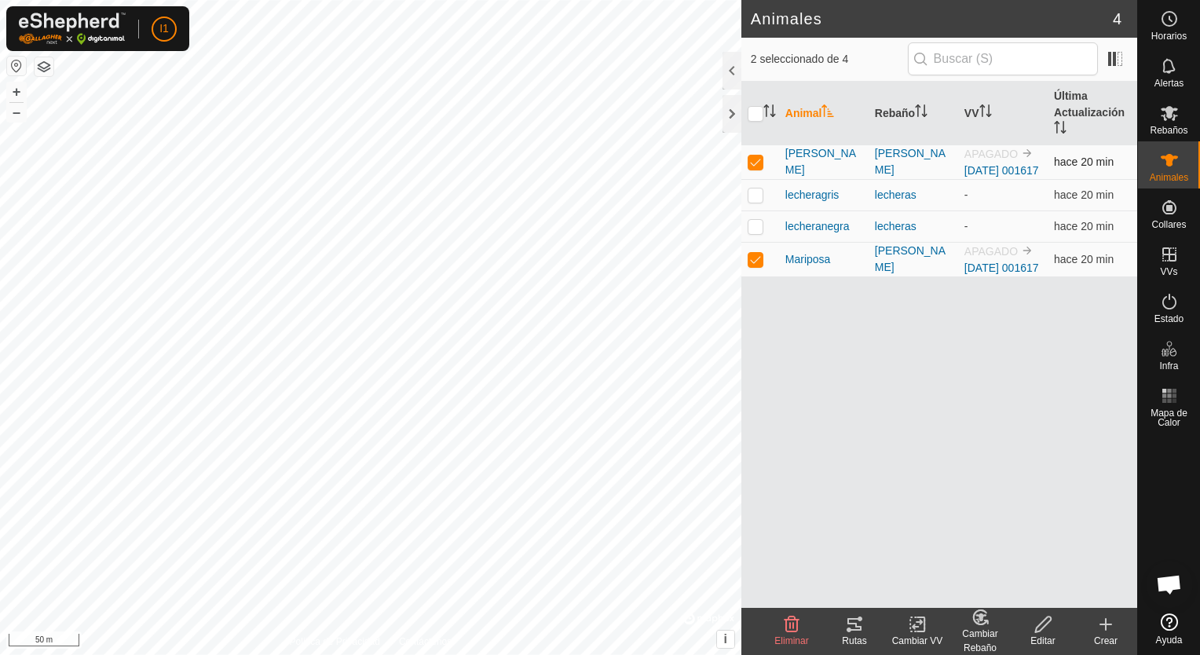
checkbox input "false"
click at [753, 276] on td at bounding box center [761, 259] width 38 height 35
checkbox input "false"
click at [1171, 115] on icon at bounding box center [1169, 113] width 17 height 15
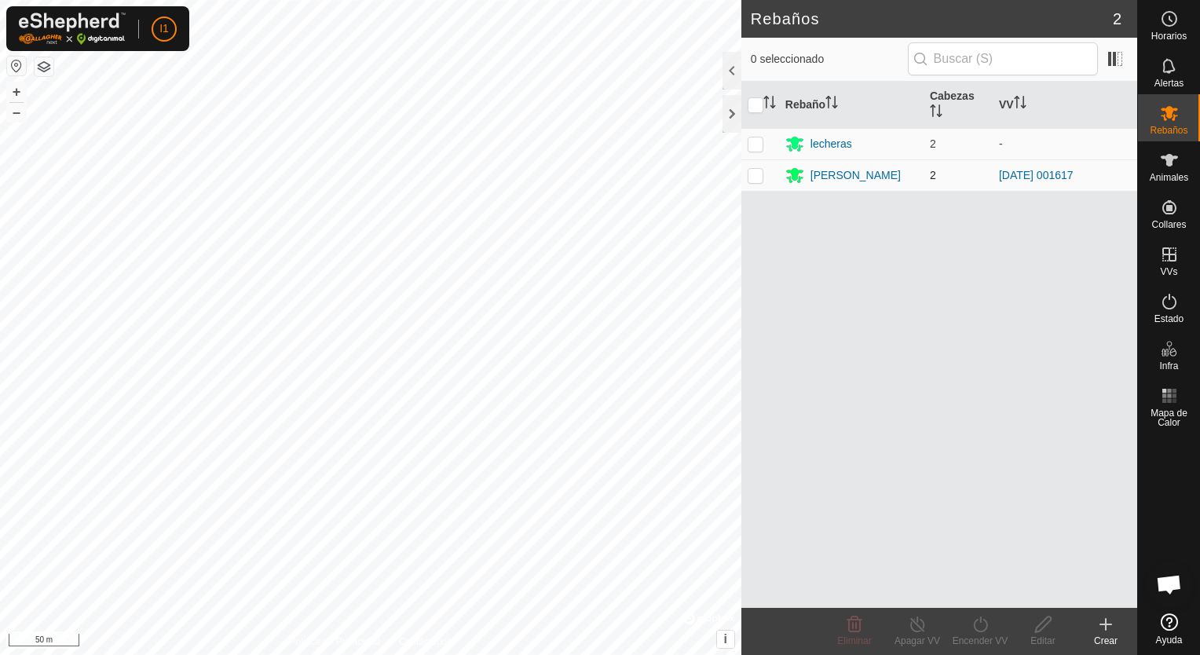
click at [760, 175] on p-checkbox at bounding box center [756, 175] width 16 height 13
checkbox input "true"
click at [878, 167] on div "[PERSON_NAME]" at bounding box center [856, 175] width 90 height 16
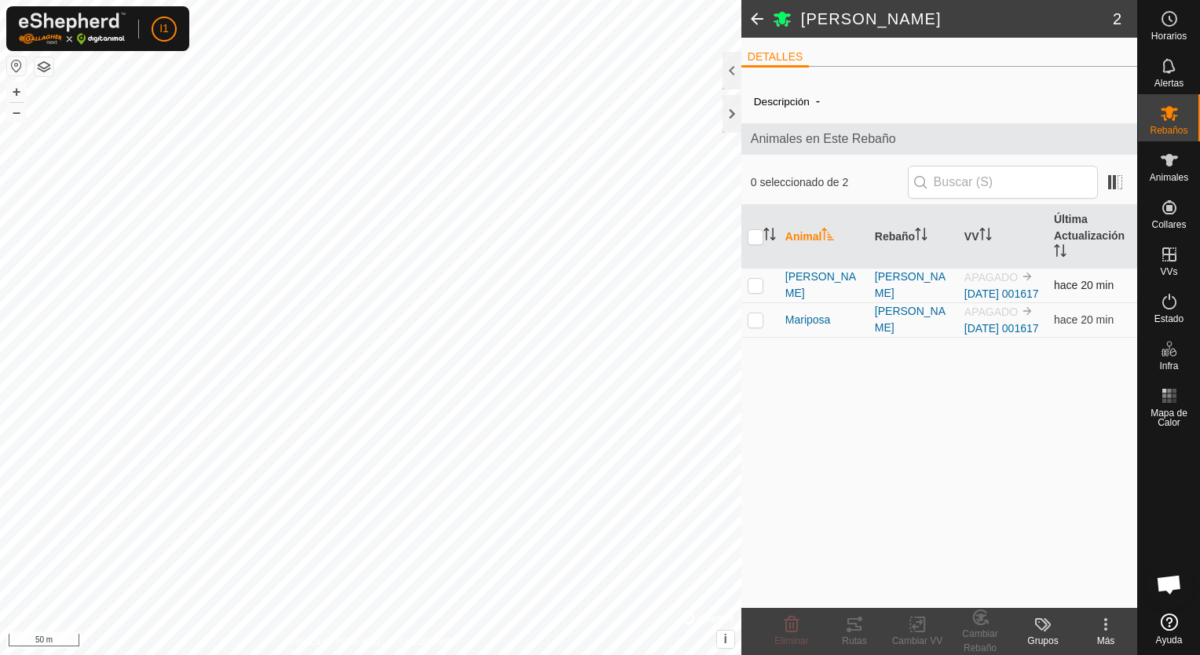
click at [757, 291] on p-checkbox at bounding box center [756, 285] width 16 height 13
click at [756, 290] on p-checkbox at bounding box center [756, 285] width 16 height 13
checkbox input "false"
click at [911, 233] on th "Rebaño" at bounding box center [914, 237] width 90 height 64
click at [980, 231] on th "VV" at bounding box center [1003, 237] width 90 height 64
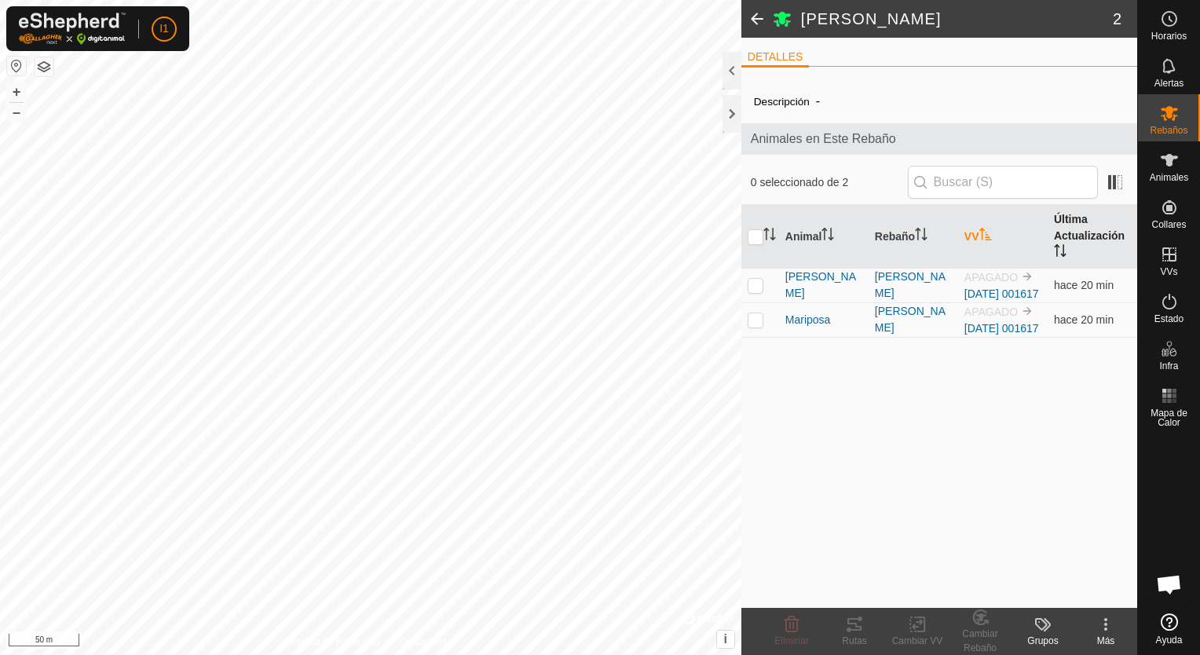
click at [1075, 236] on th "Última Actualización" at bounding box center [1093, 237] width 90 height 64
click at [973, 228] on th "VV" at bounding box center [1003, 237] width 90 height 64
click at [1089, 112] on div "[PERSON_NAME]-Chavales 2 DETALLES Descripción - Animales en Este Rebaño 0 selec…" at bounding box center [568, 327] width 1137 height 655
click at [0, 262] on html "I1 Horarios Alertas Rebaños Animales Collares VVs Estado Infra Mapa de Calor Ay…" at bounding box center [600, 327] width 1200 height 655
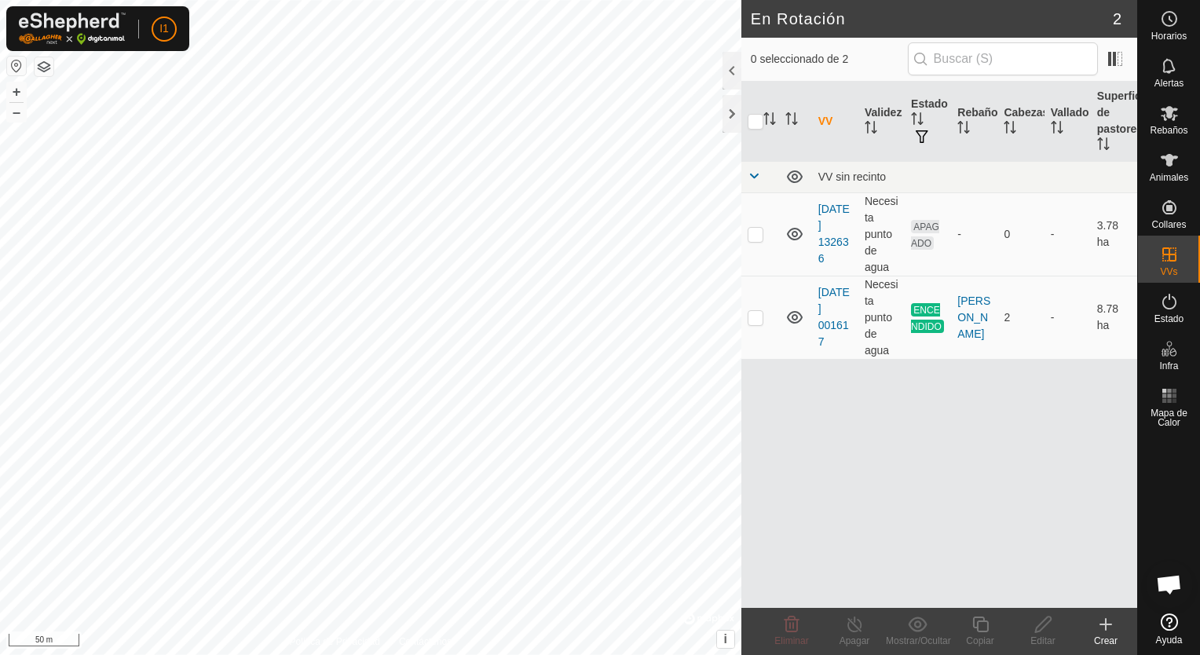
checkbox input "true"
